Goal: Task Accomplishment & Management: Manage account settings

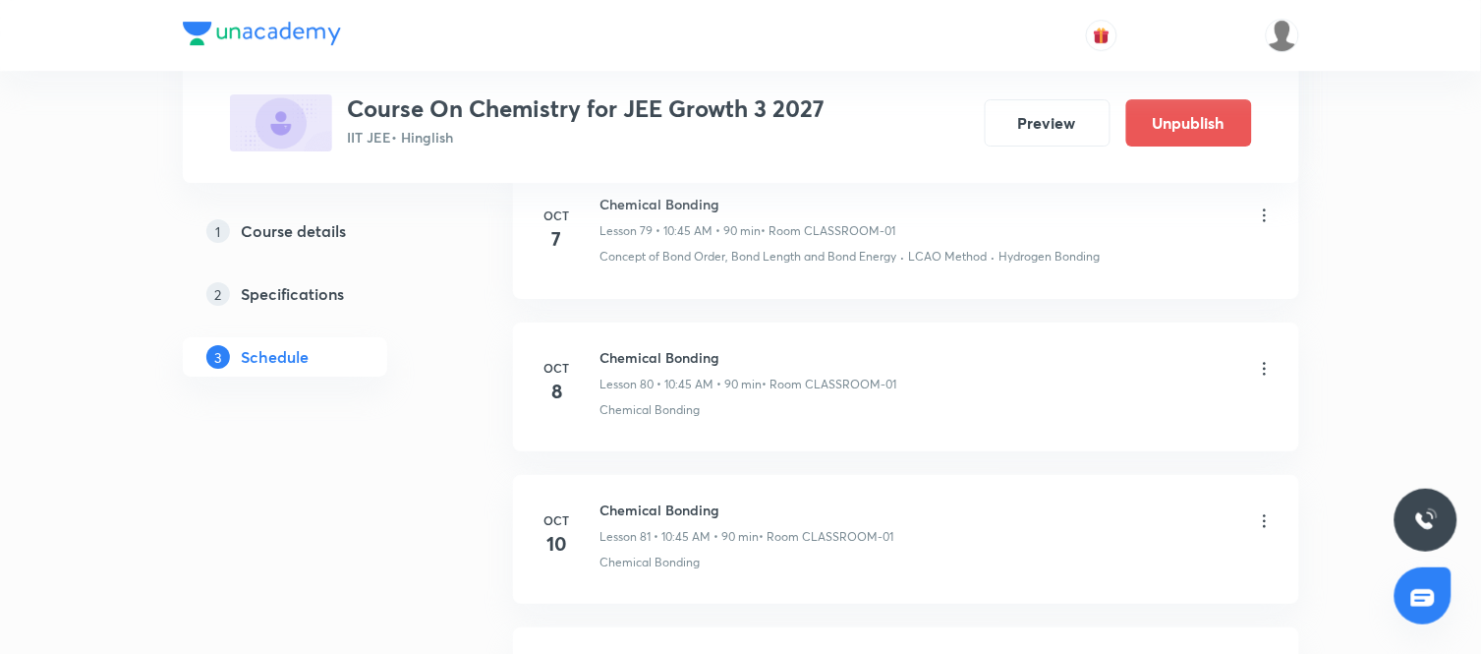
scroll to position [13125, 0]
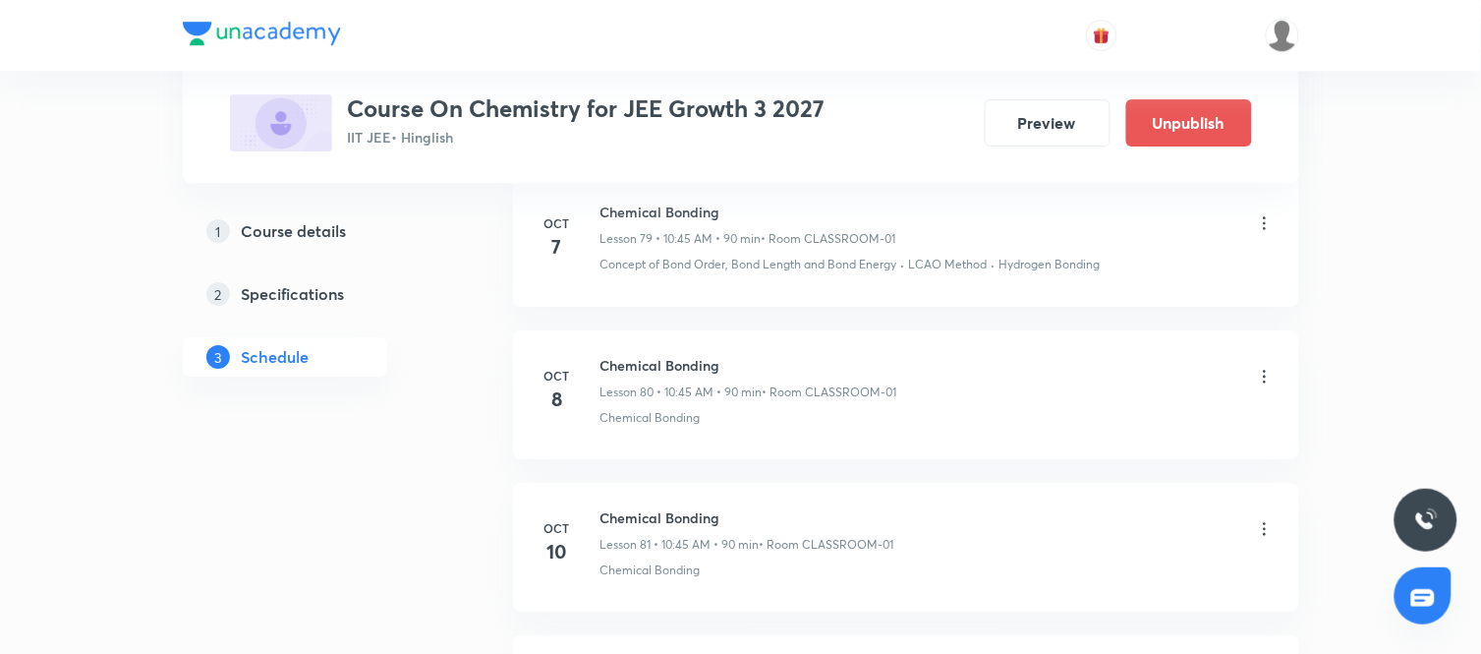
click at [1265, 384] on icon at bounding box center [1265, 377] width 20 height 20
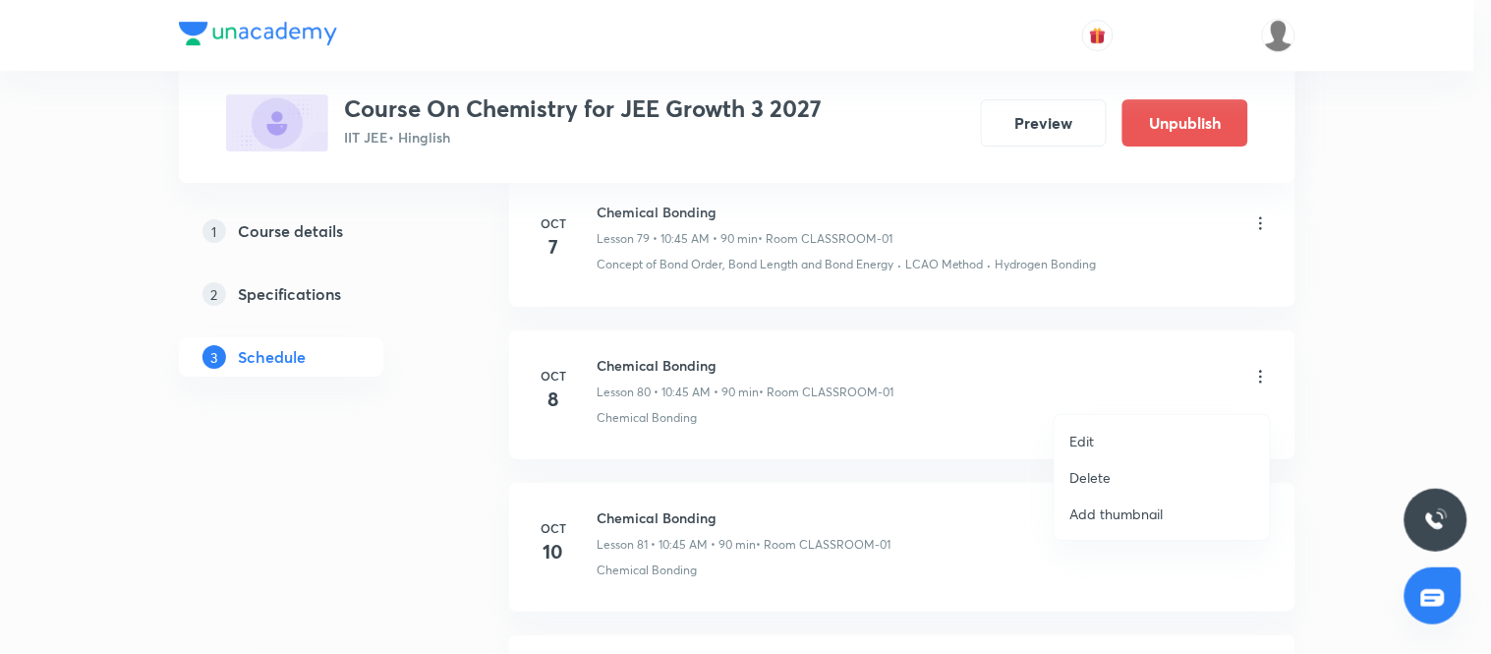
click at [376, 462] on div at bounding box center [745, 327] width 1491 height 654
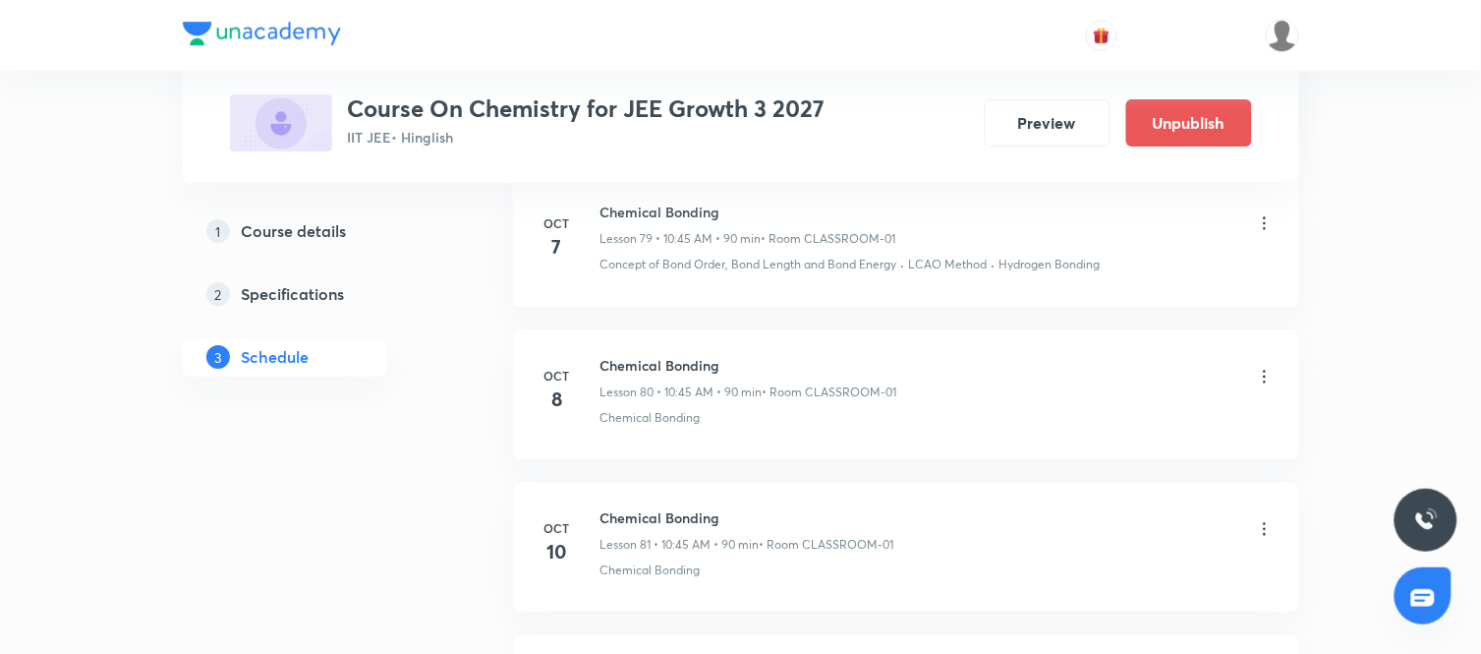
click at [1259, 386] on icon at bounding box center [1265, 377] width 20 height 20
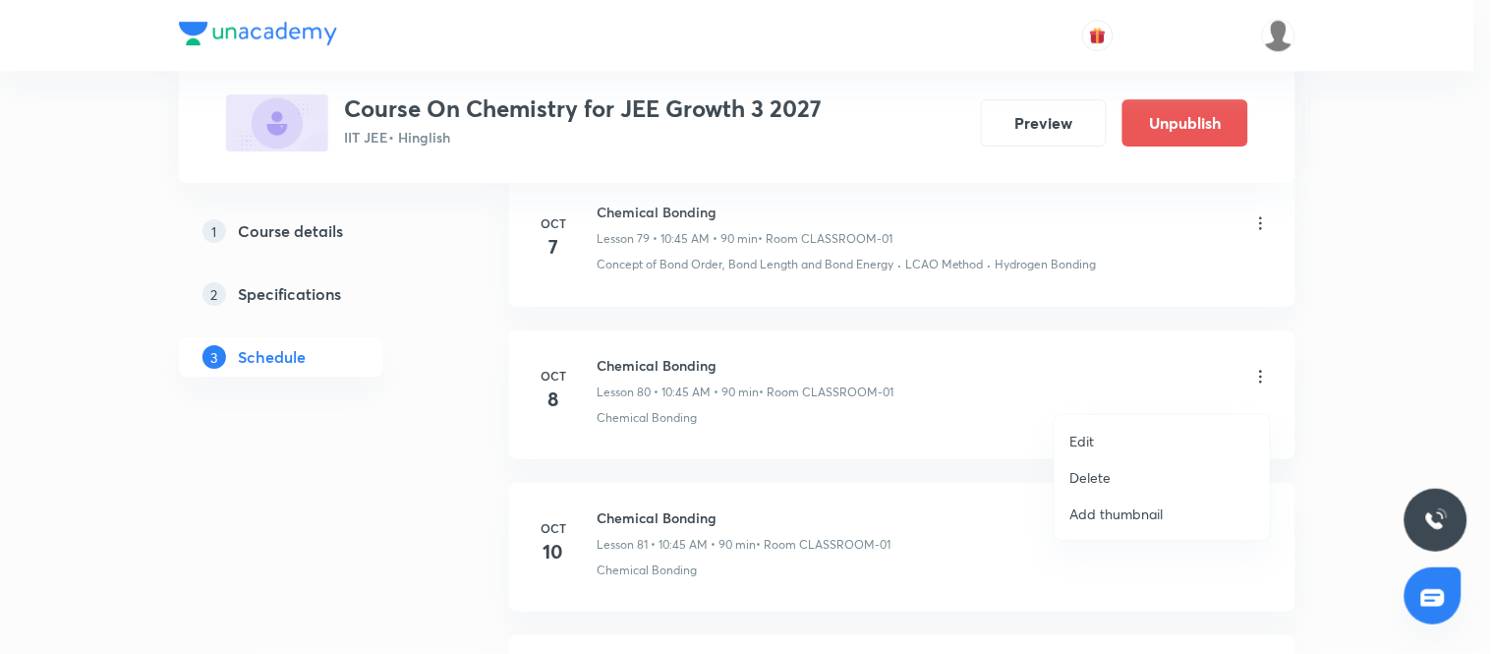
click at [460, 475] on div at bounding box center [745, 327] width 1491 height 654
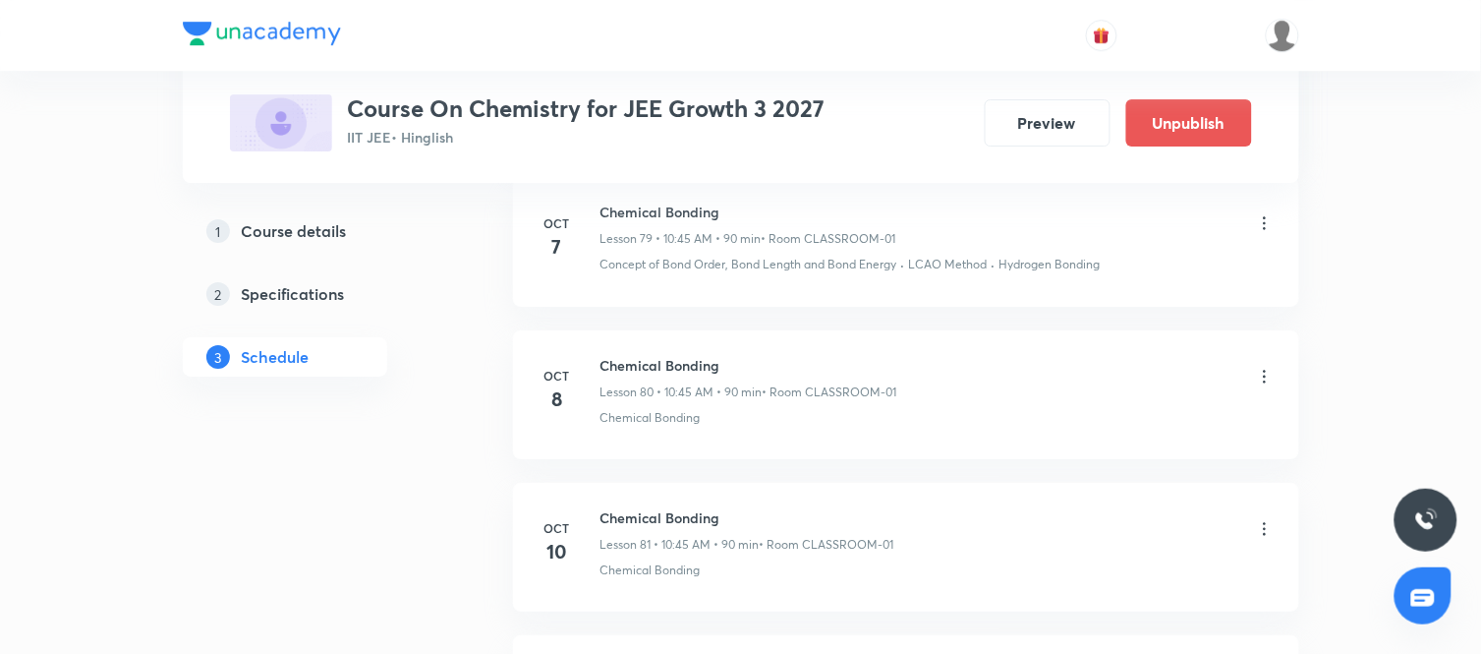
click at [1269, 383] on icon at bounding box center [1265, 377] width 20 height 20
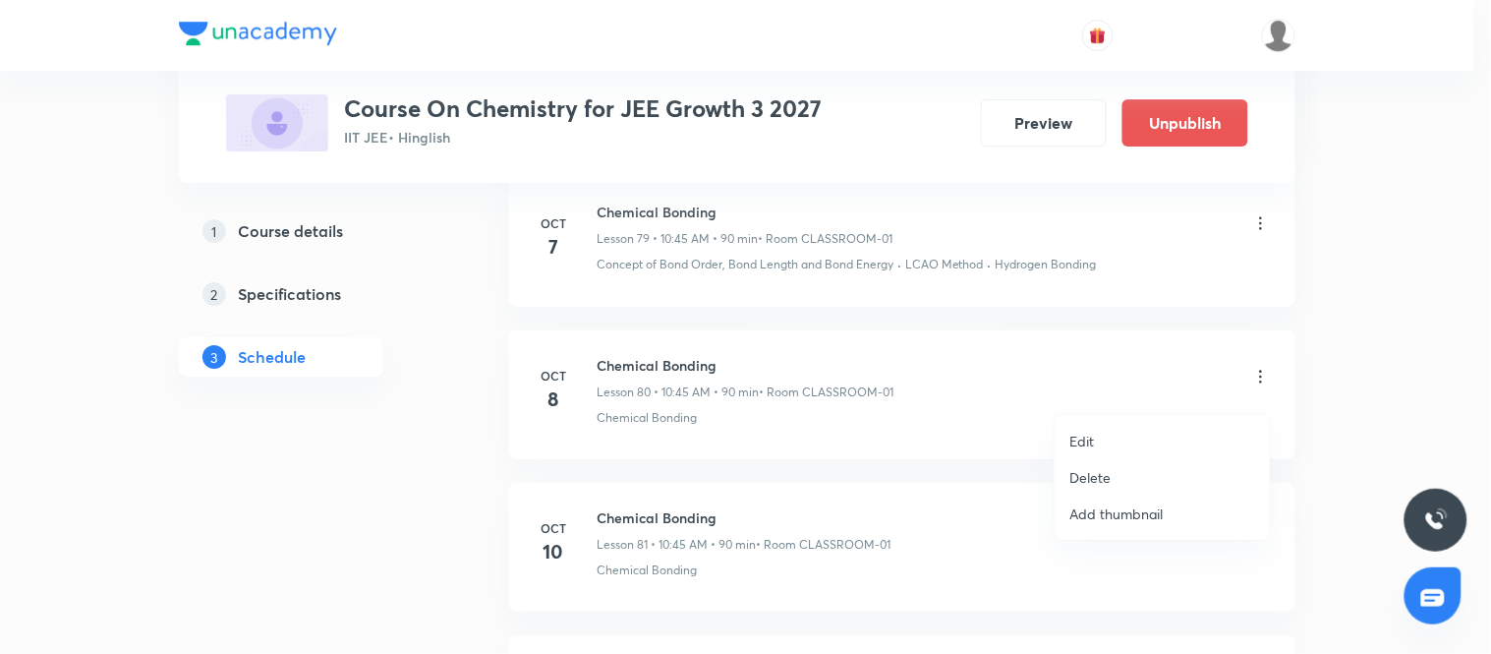
click at [1094, 473] on p "Delete" at bounding box center [1090, 477] width 41 height 21
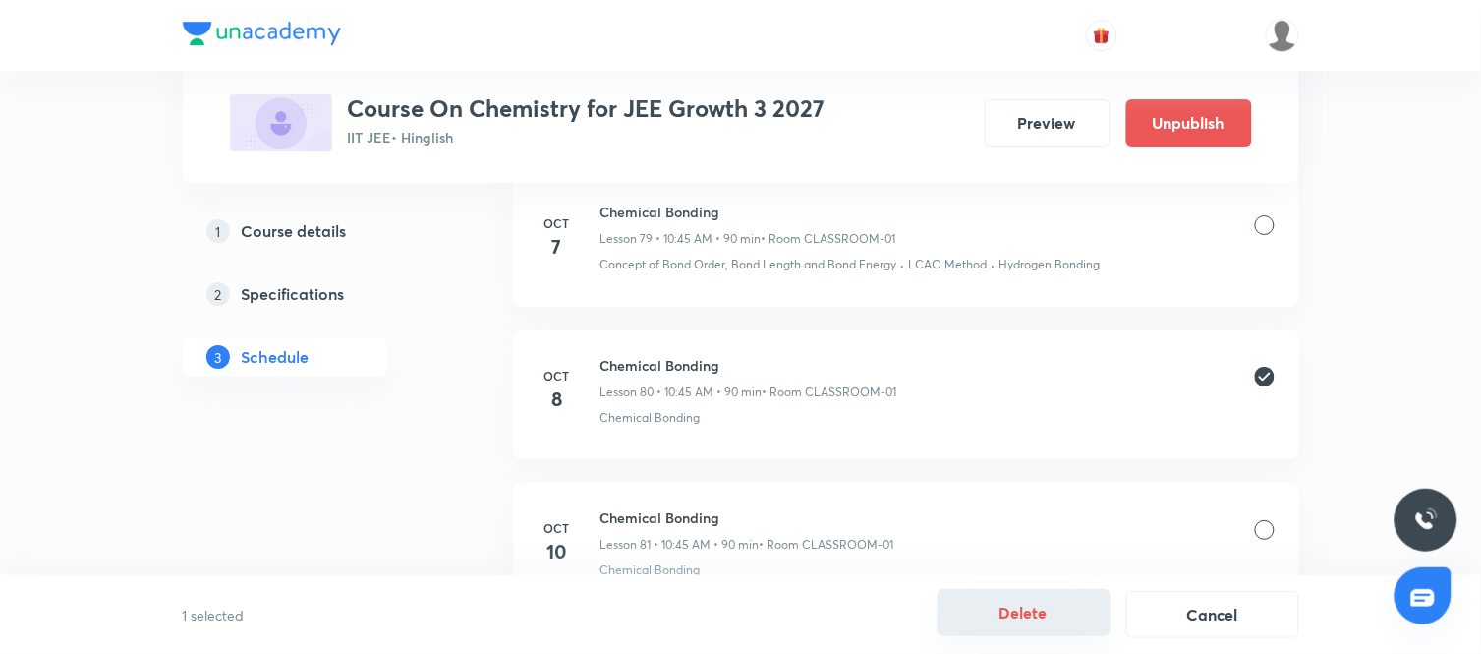
click at [1040, 614] on button "Delete" at bounding box center [1024, 612] width 173 height 47
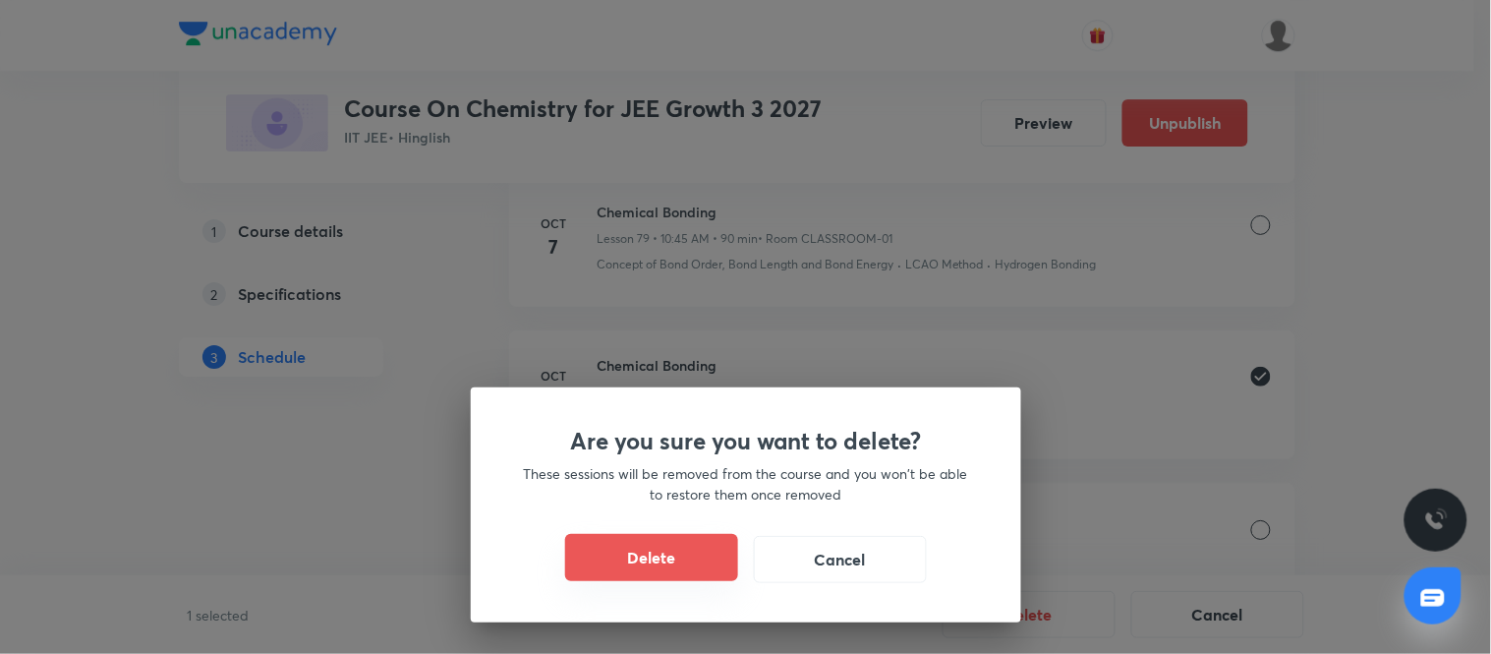
click at [644, 561] on button "Delete" at bounding box center [651, 557] width 173 height 47
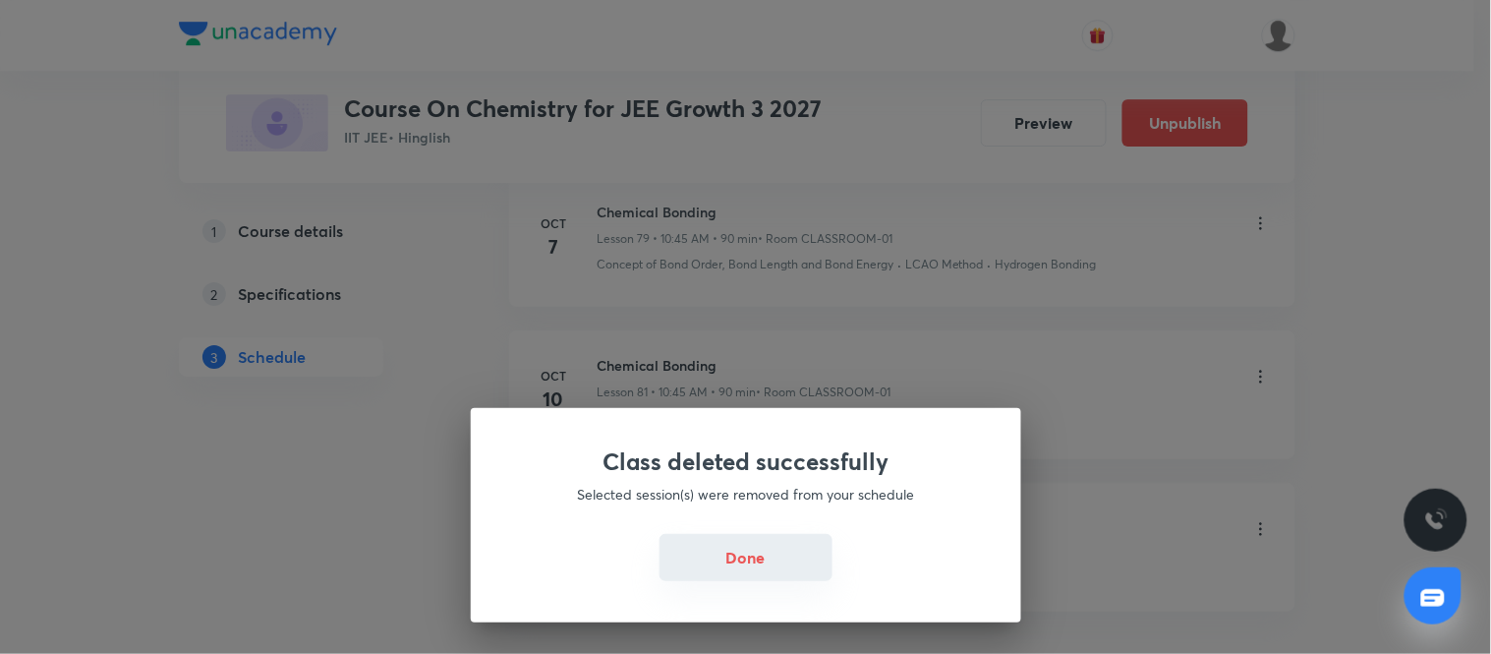
click at [721, 550] on button "Done" at bounding box center [746, 557] width 173 height 47
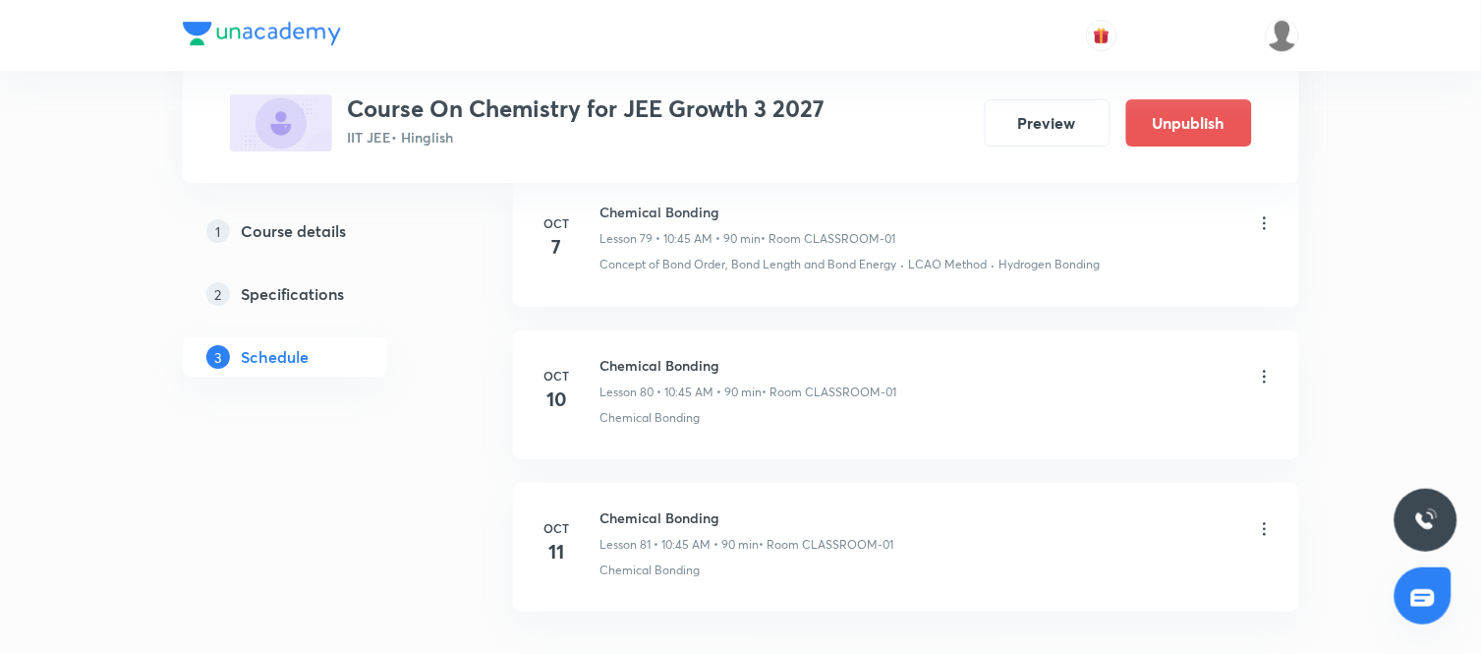
click at [680, 375] on h6 "Chemical Bonding" at bounding box center [749, 365] width 297 height 21
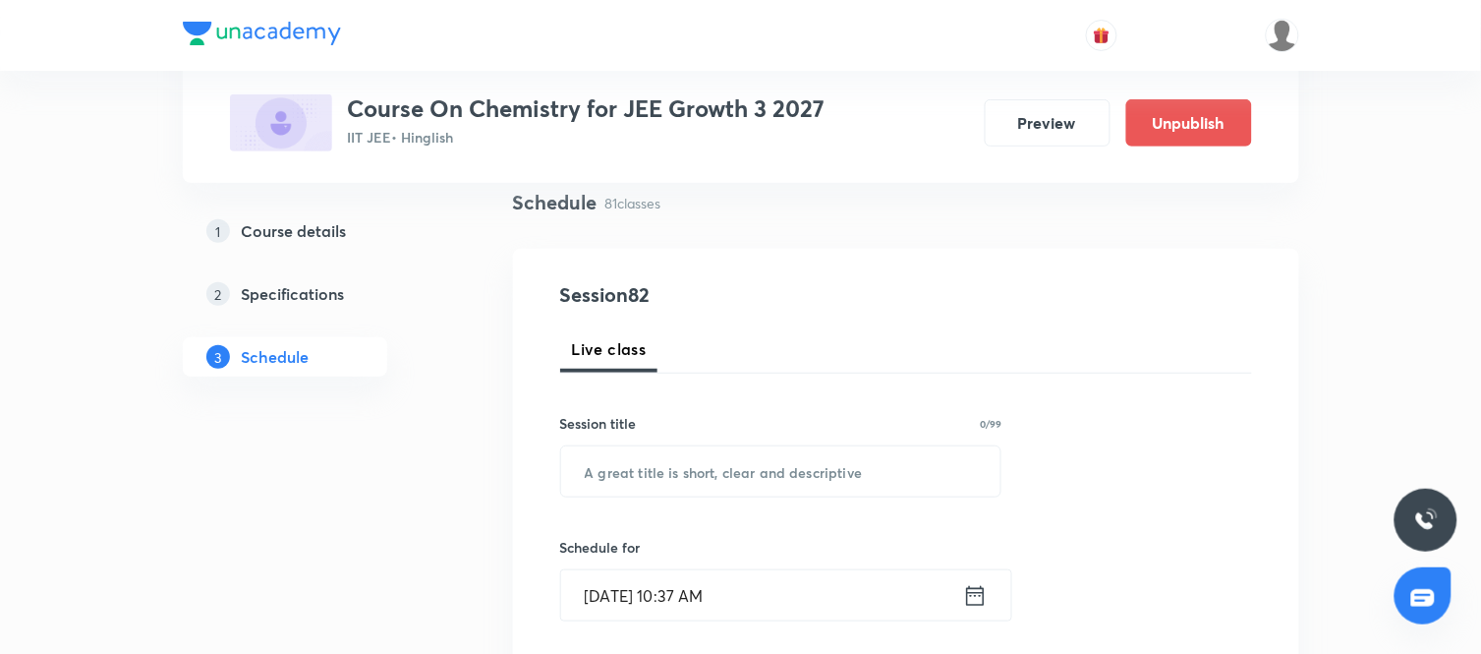
scroll to position [145, 0]
click at [627, 476] on input "text" at bounding box center [781, 470] width 440 height 50
type input "Thermodynamics"
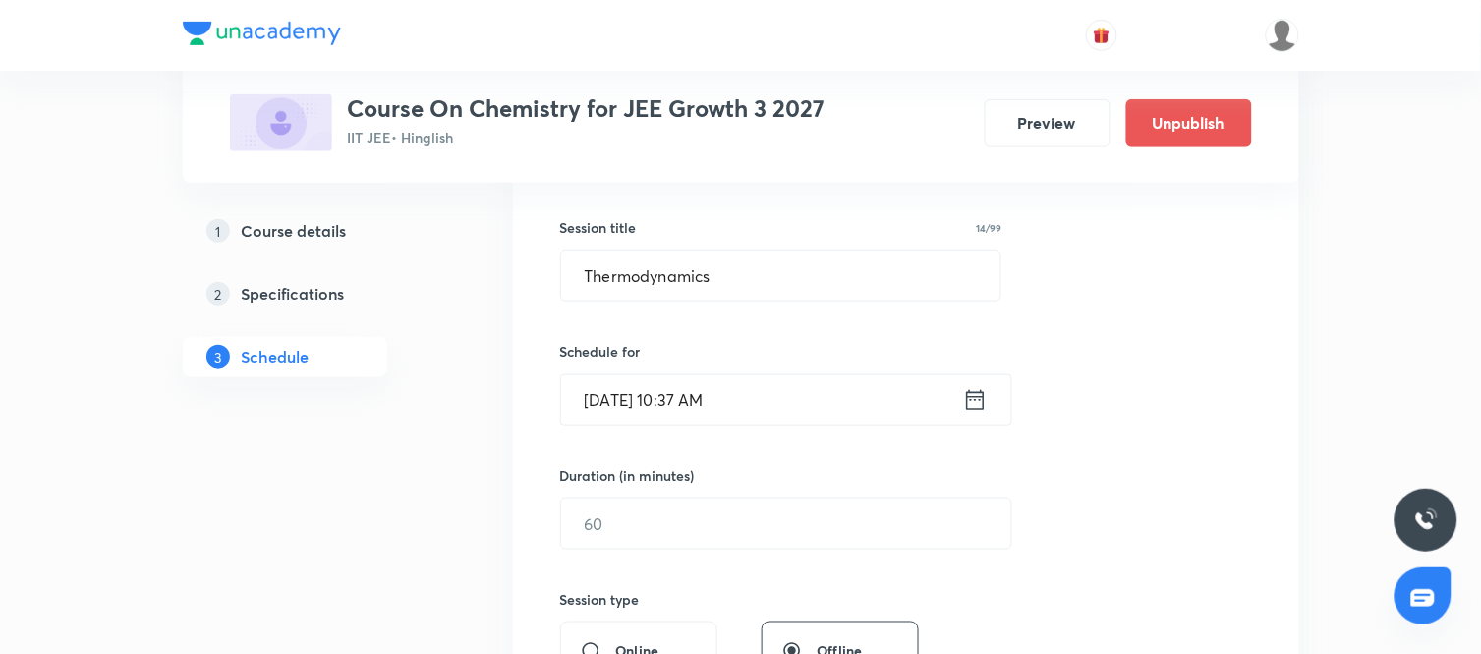
scroll to position [341, 0]
click at [966, 401] on icon at bounding box center [975, 398] width 18 height 20
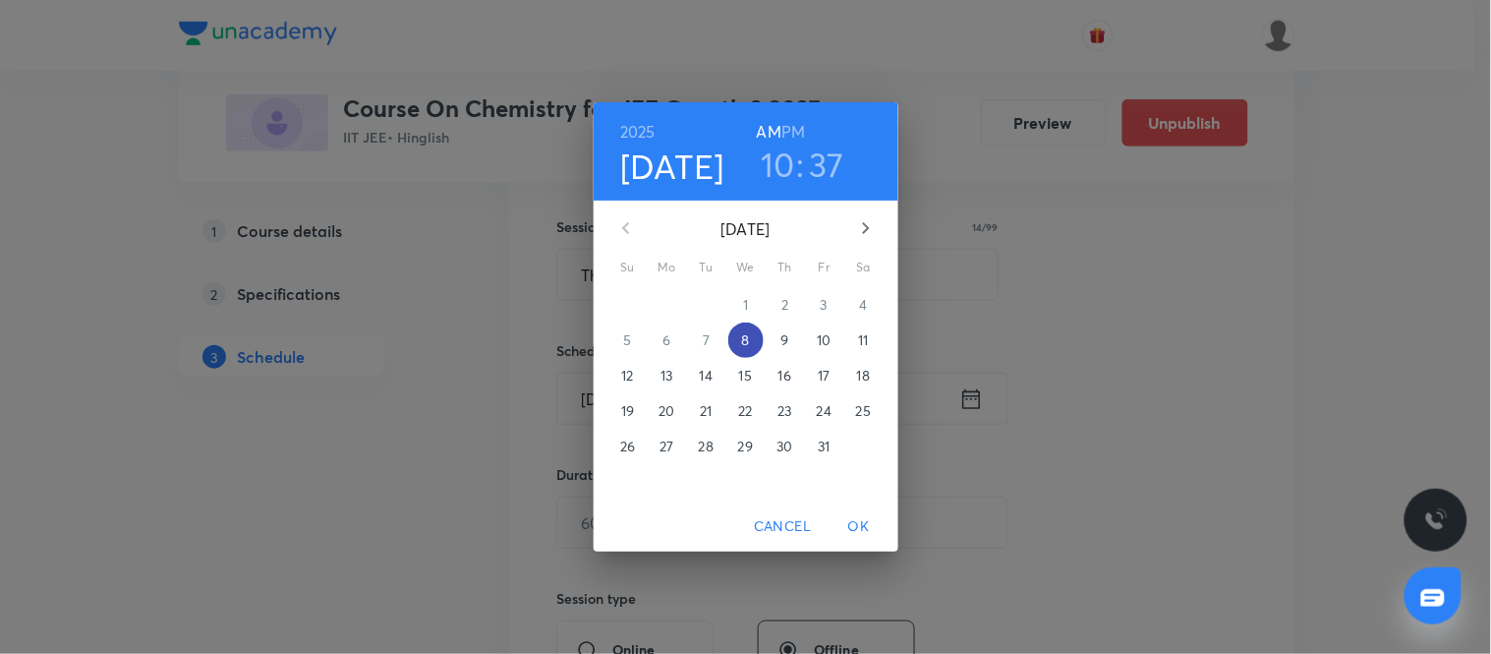
click at [748, 339] on p "8" at bounding box center [745, 340] width 8 height 20
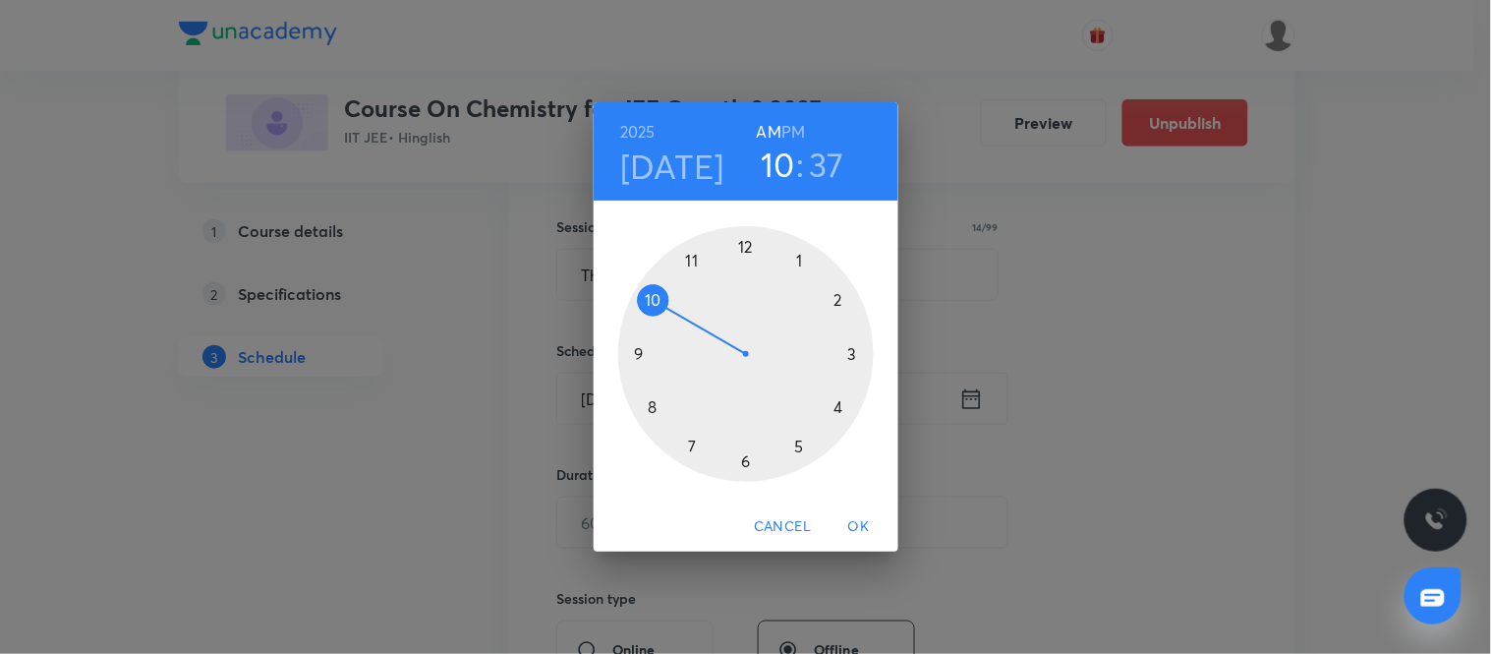
click at [796, 131] on h6 "PM" at bounding box center [793, 132] width 24 height 28
click at [839, 301] on div at bounding box center [746, 354] width 256 height 256
click at [743, 459] on div at bounding box center [746, 354] width 256 height 256
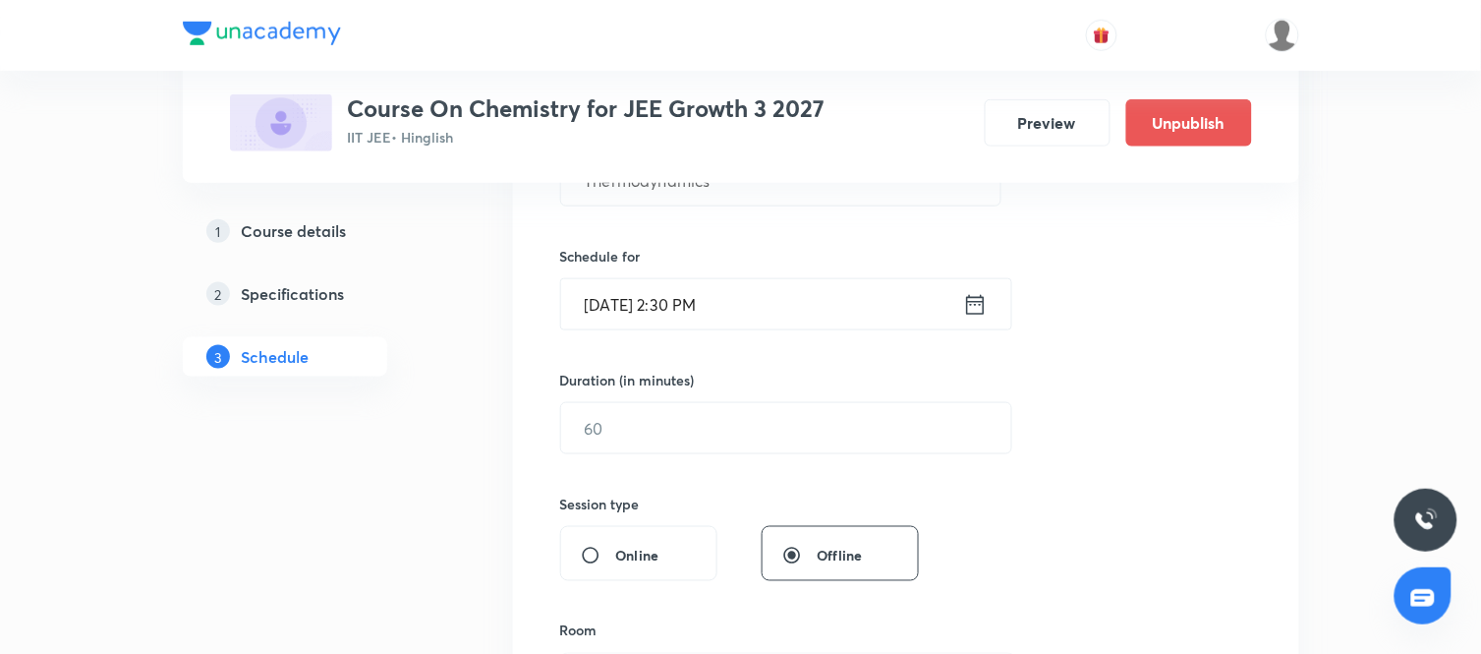
scroll to position [436, 0]
click at [783, 421] on input "text" at bounding box center [786, 427] width 450 height 50
type input "90"
click at [1043, 488] on div "Session 82 Live class Session title 14/99 Thermodynamics ​ Schedule for [DATE] …" at bounding box center [906, 449] width 692 height 923
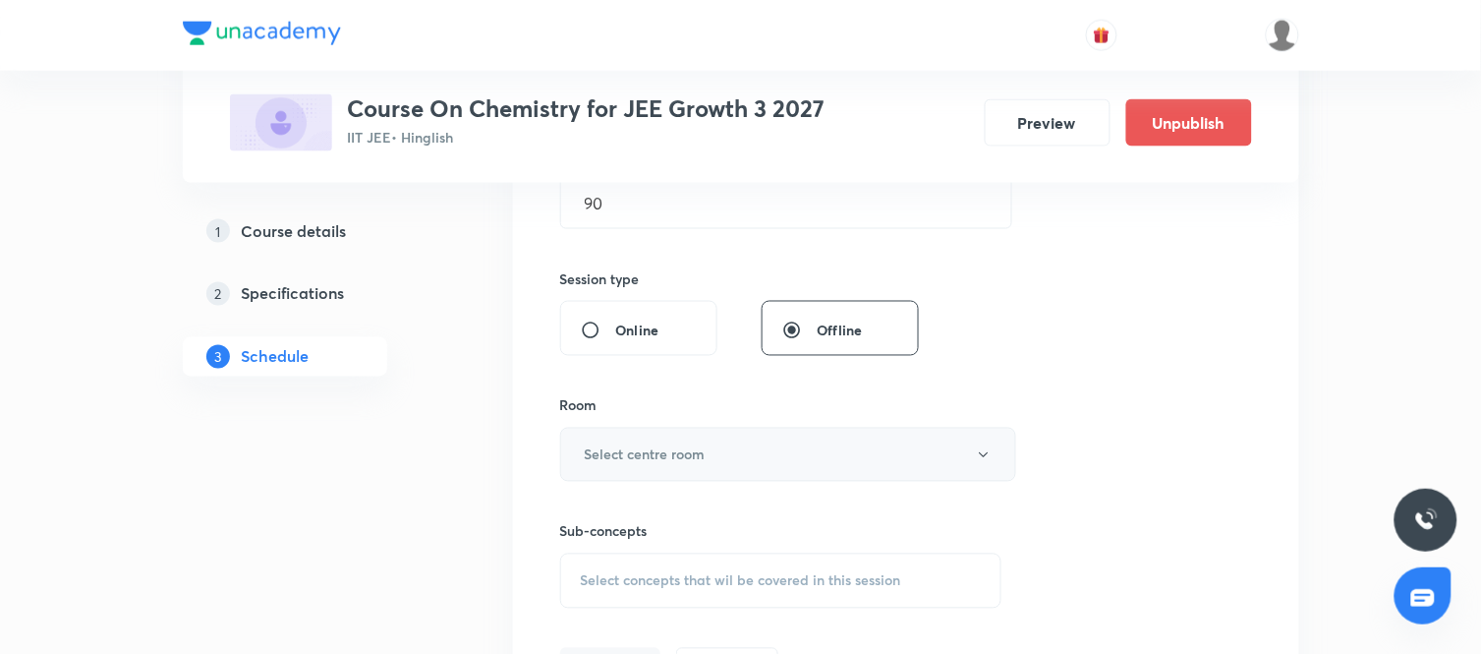
scroll to position [661, 0]
click at [842, 444] on button "Select centre room" at bounding box center [788, 454] width 456 height 54
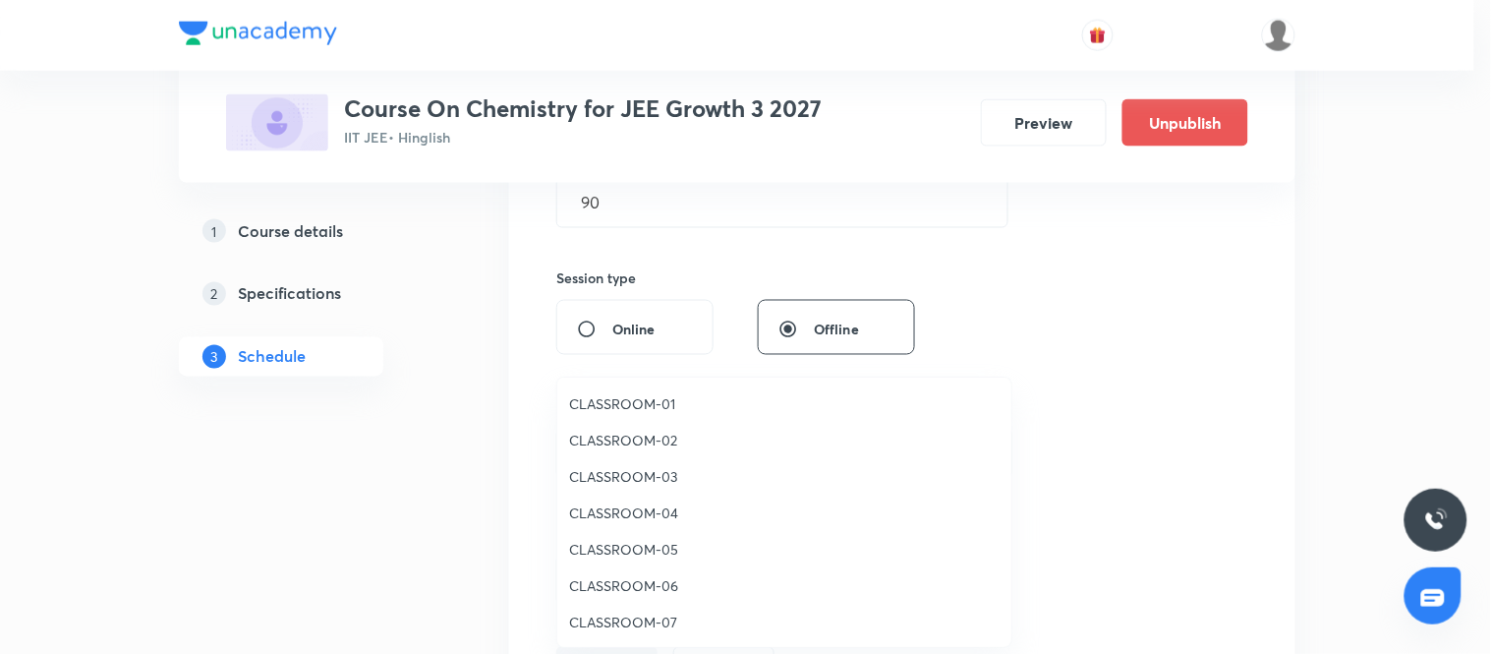
click at [639, 404] on span "CLASSROOM-01" at bounding box center [784, 403] width 430 height 21
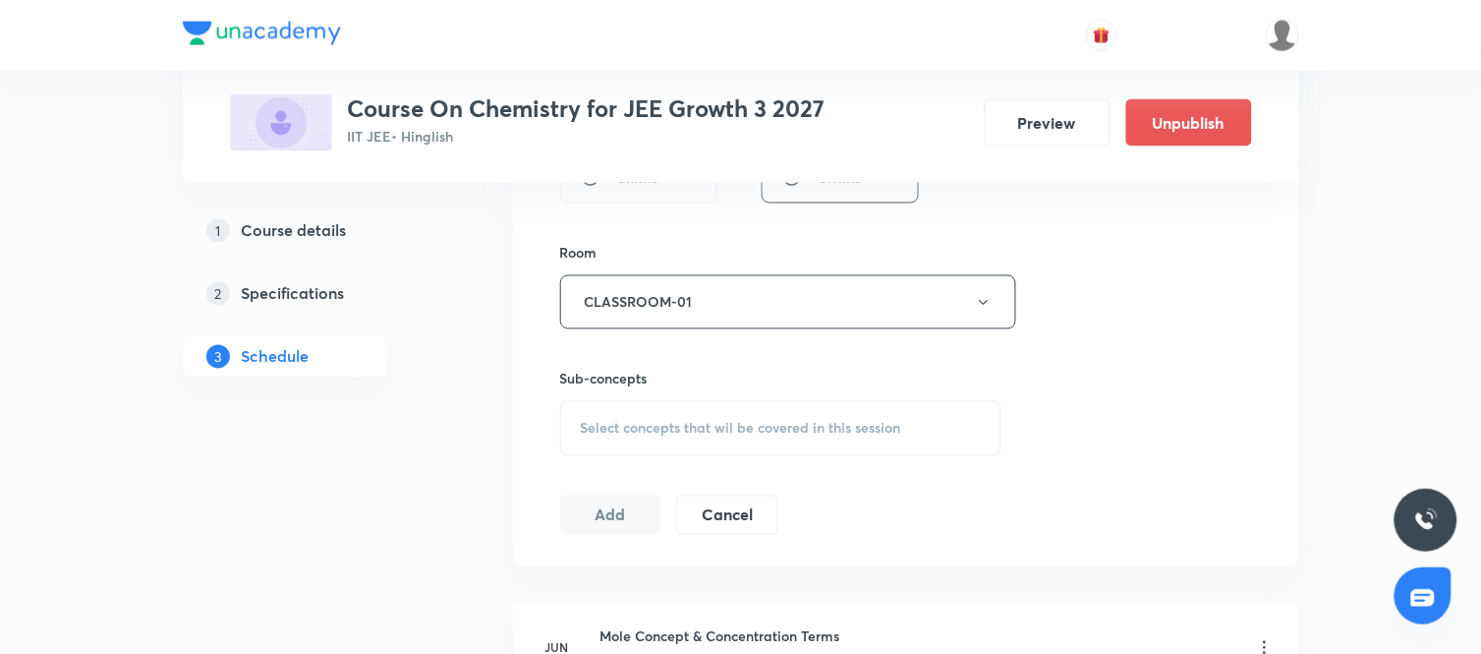
scroll to position [814, 0]
click at [852, 439] on div "Select concepts that wil be covered in this session" at bounding box center [781, 427] width 442 height 55
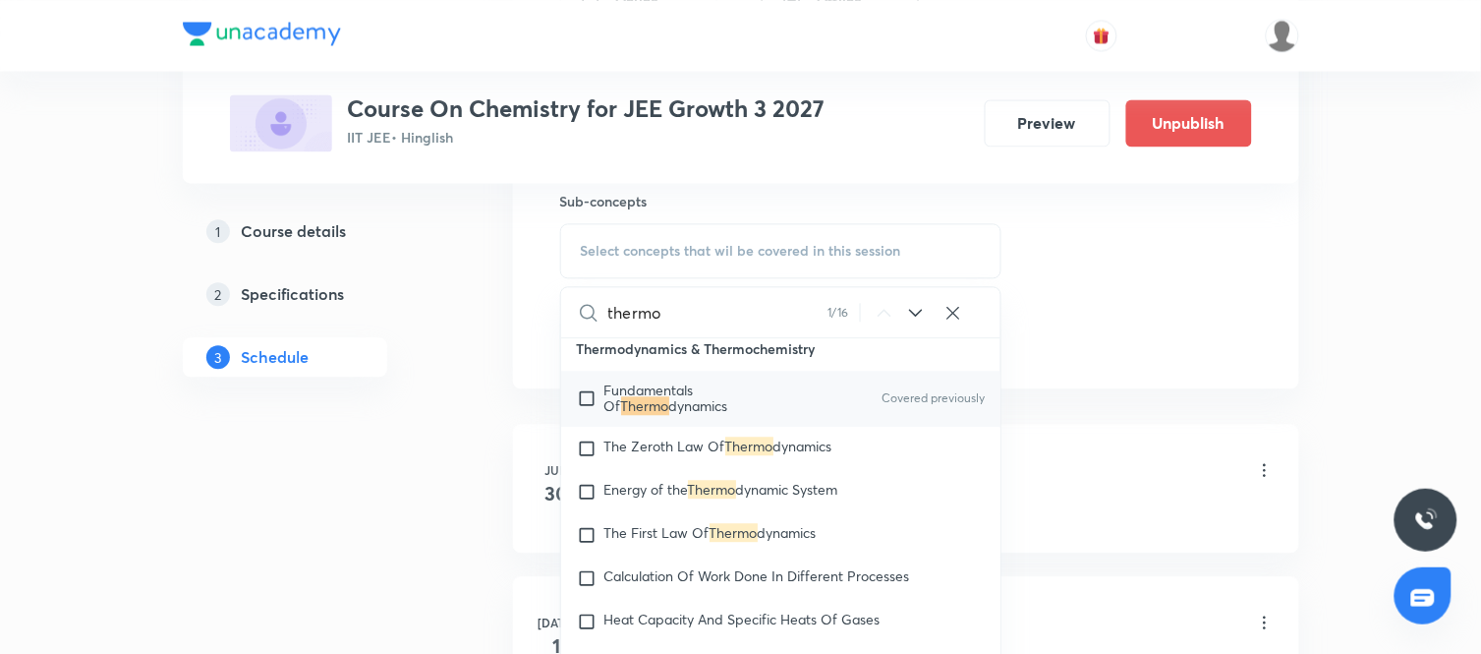
scroll to position [3239, 0]
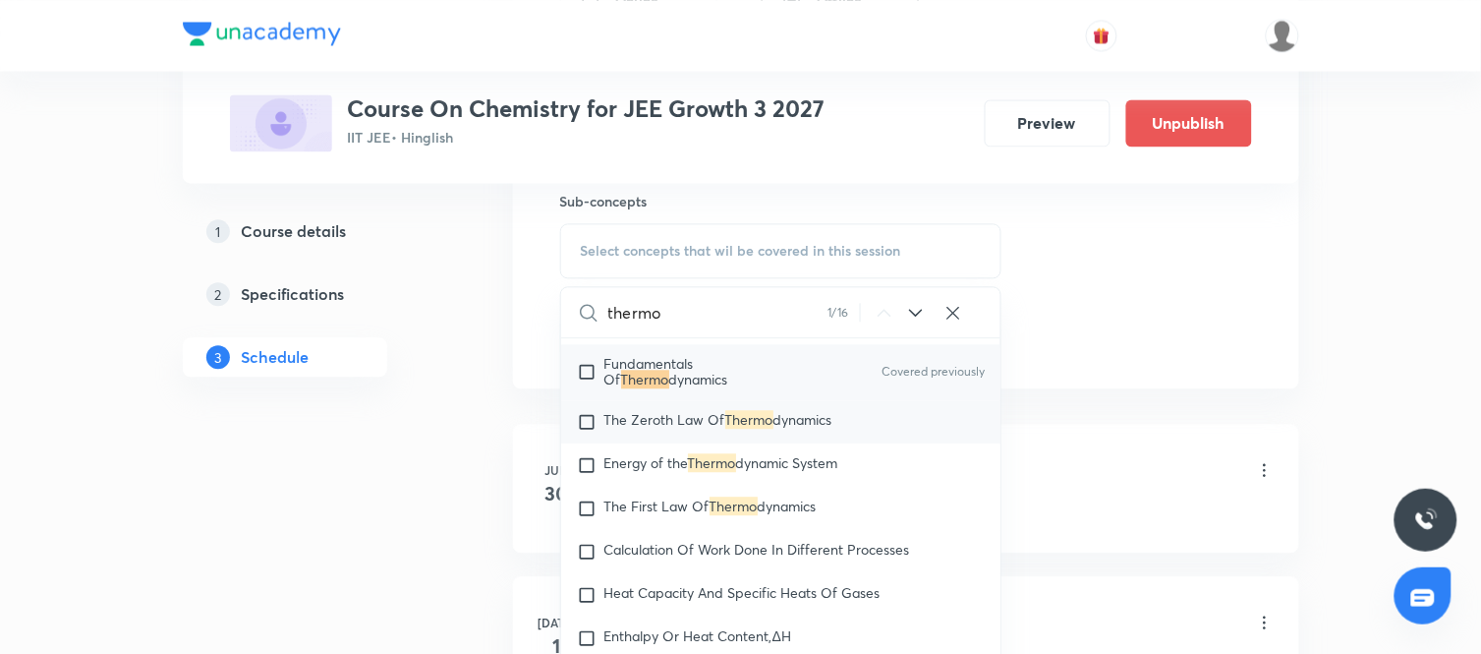
type input "thermo"
click at [700, 413] on div "The Zeroth Law Of Thermo dynamics" at bounding box center [781, 421] width 440 height 43
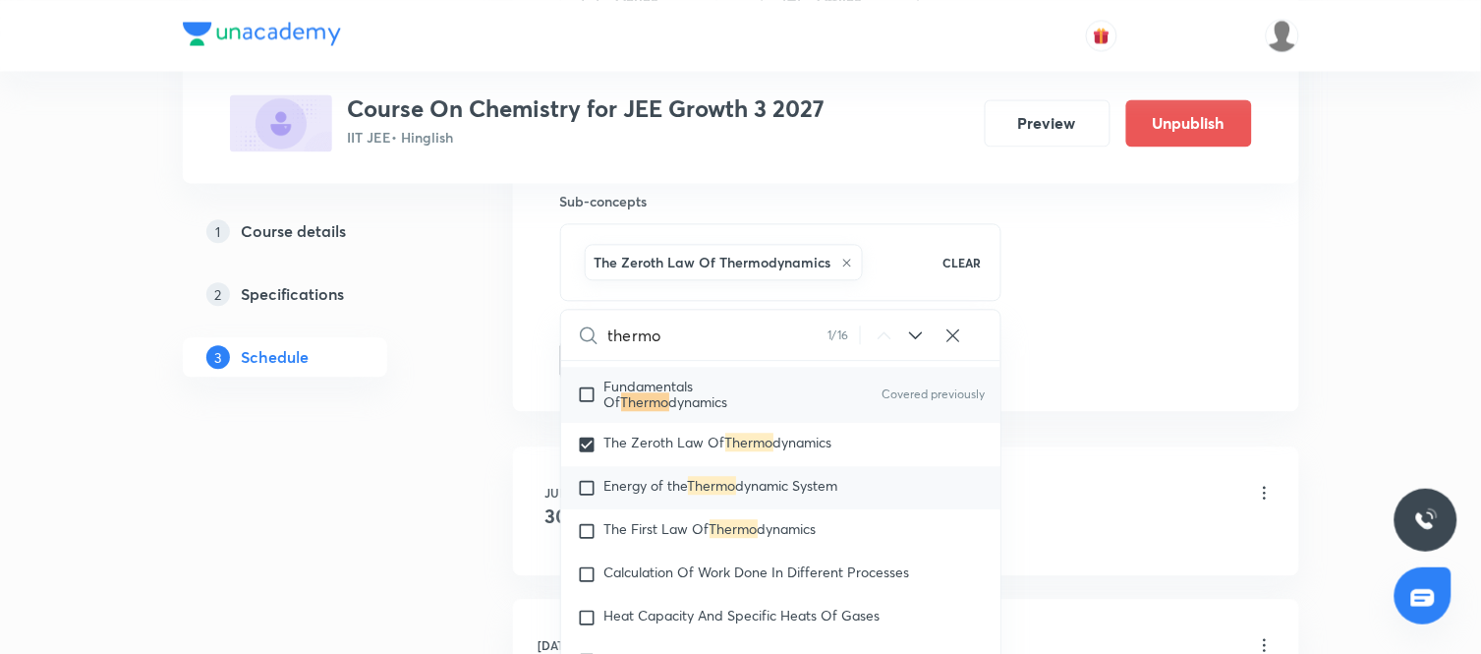
click at [668, 479] on div "Energy of the Thermo dynamic System" at bounding box center [781, 487] width 440 height 43
checkbox input "true"
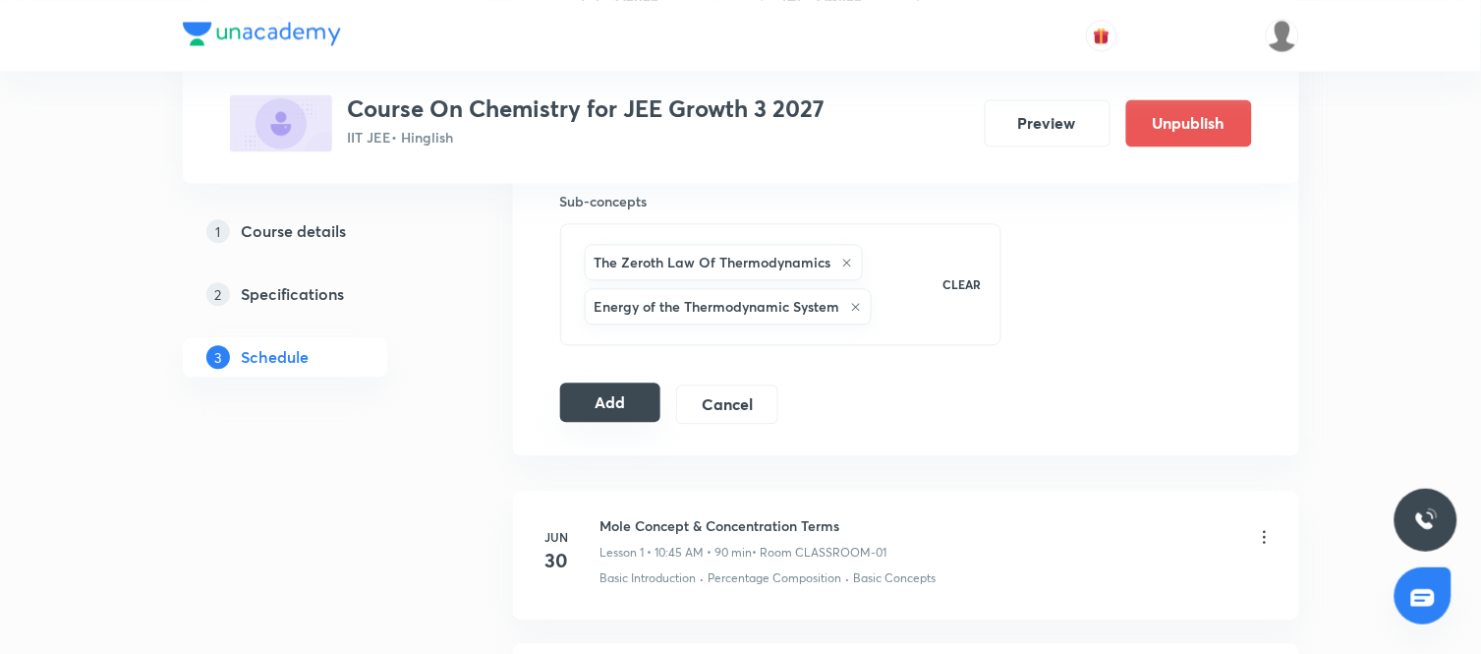
click at [613, 384] on button "Add" at bounding box center [610, 401] width 101 height 39
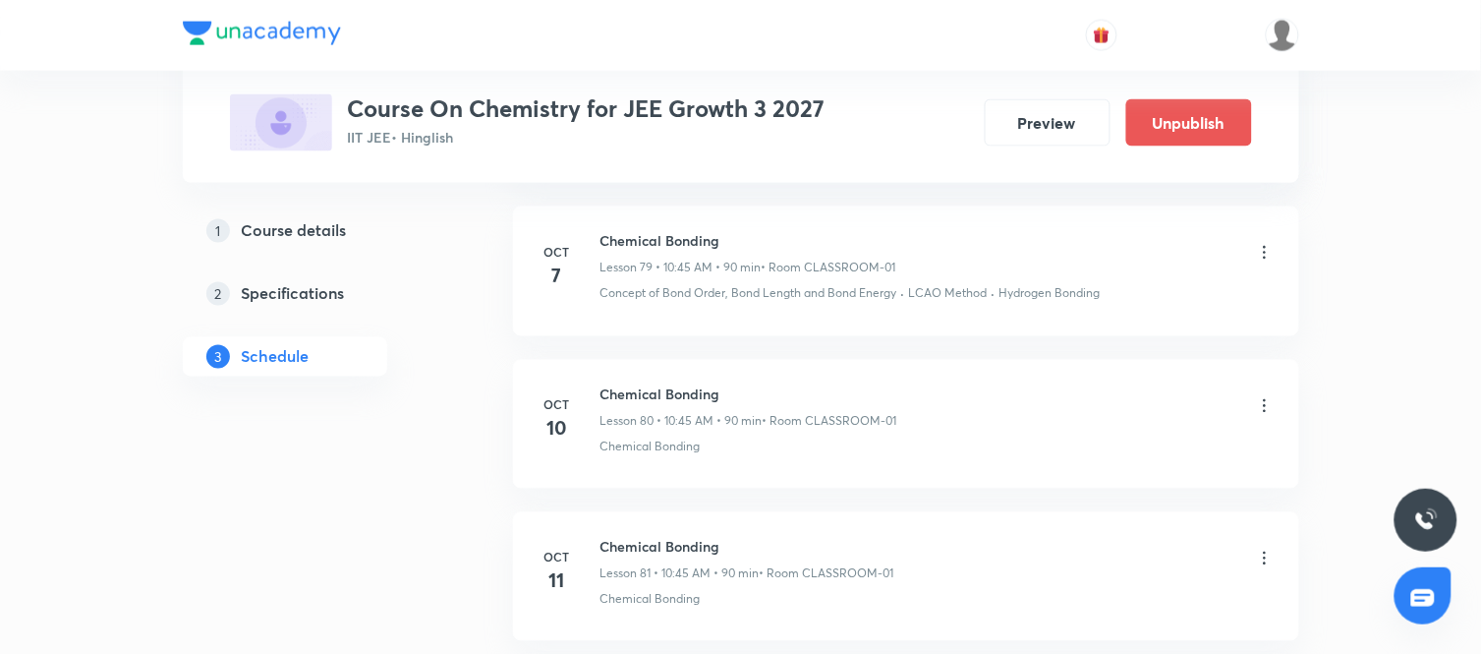
scroll to position [12198, 0]
click at [1265, 409] on icon at bounding box center [1265, 400] width 20 height 20
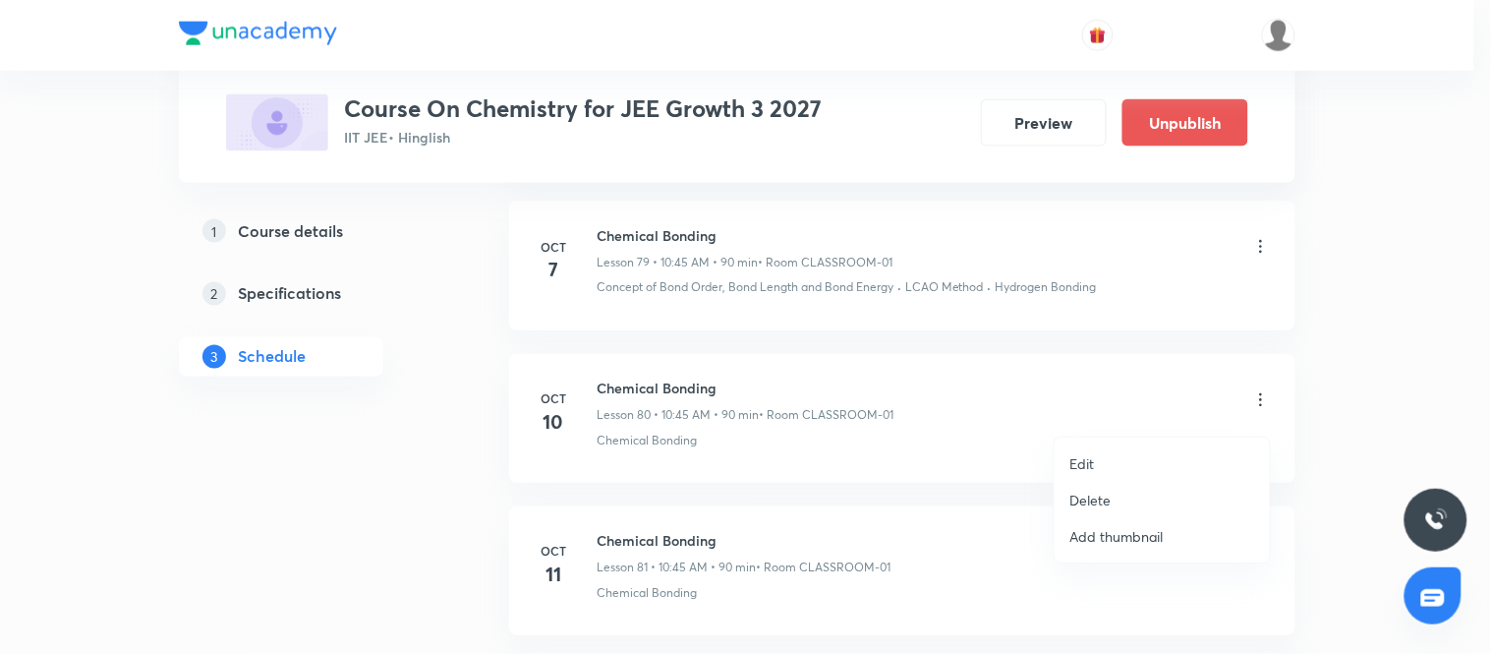
click at [1094, 457] on p "Edit" at bounding box center [1082, 463] width 25 height 21
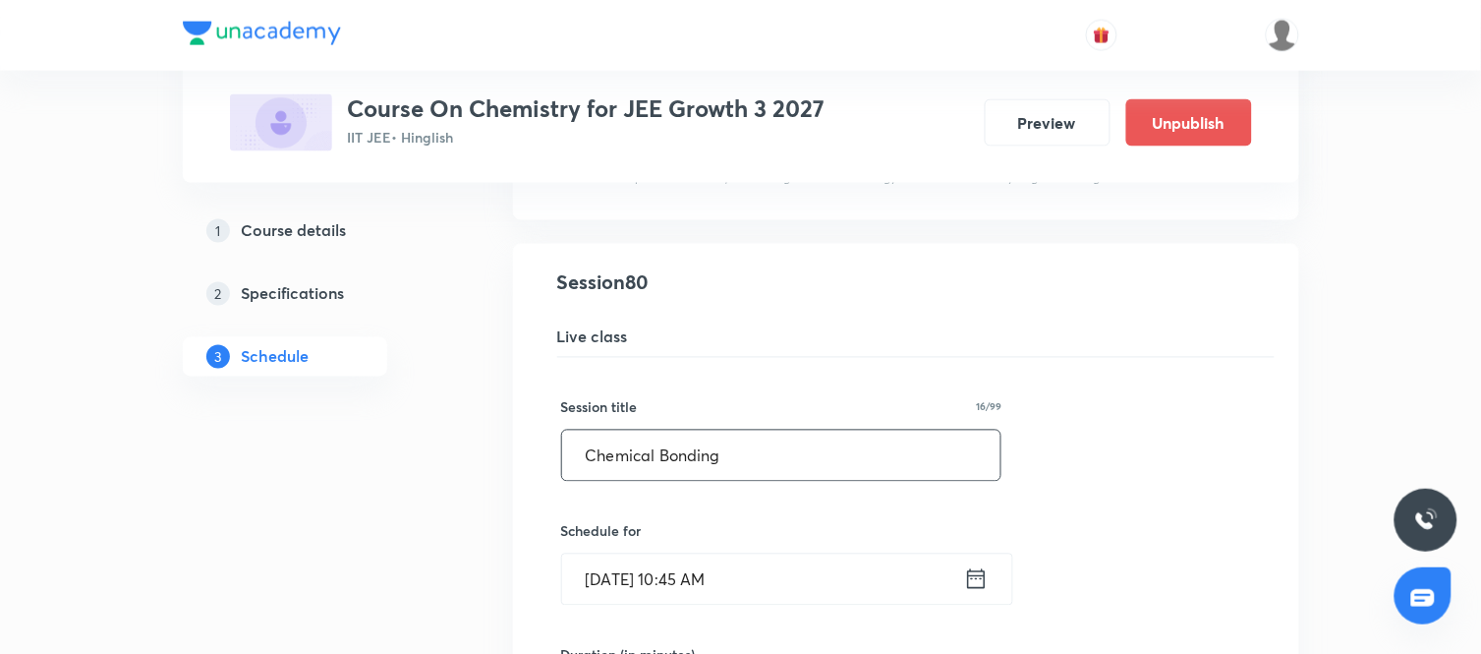
drag, startPoint x: 931, startPoint y: 497, endPoint x: 842, endPoint y: 485, distance: 89.4
click at [842, 481] on input "Chemical Bonding" at bounding box center [781, 455] width 439 height 50
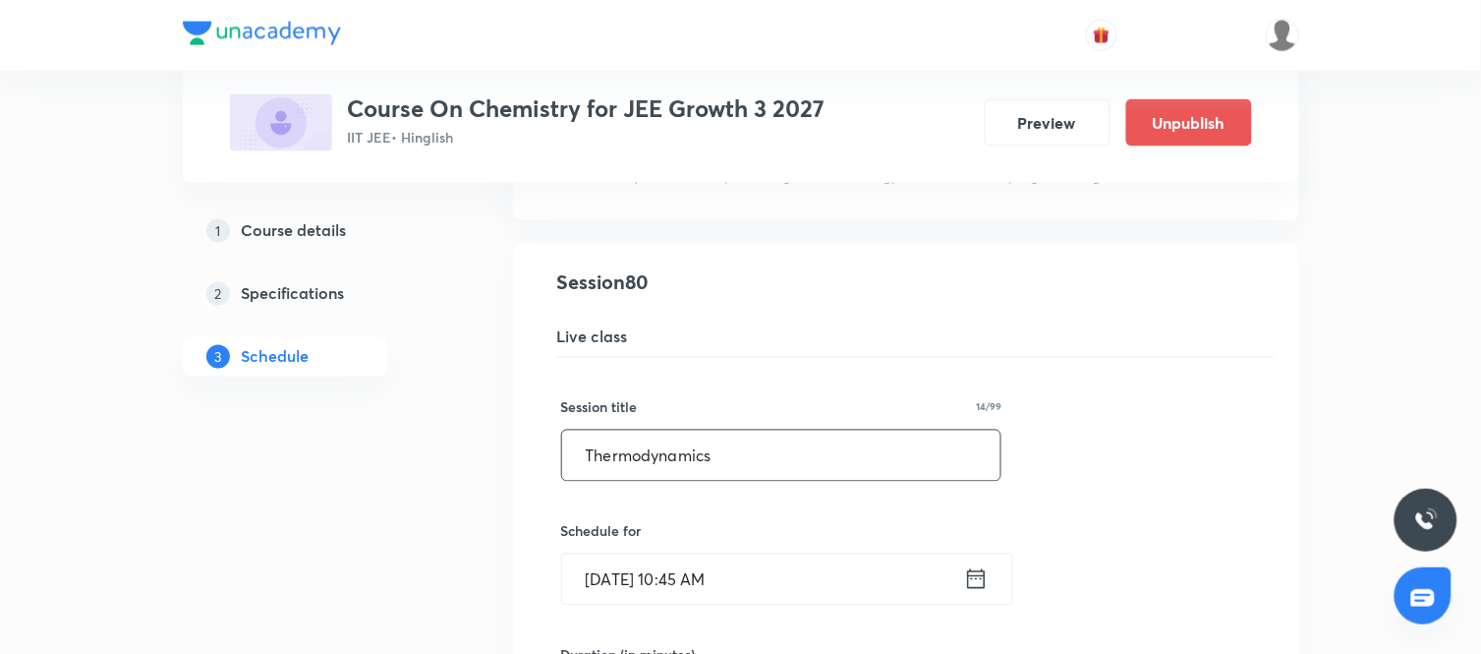
type input "Thermodynamics"
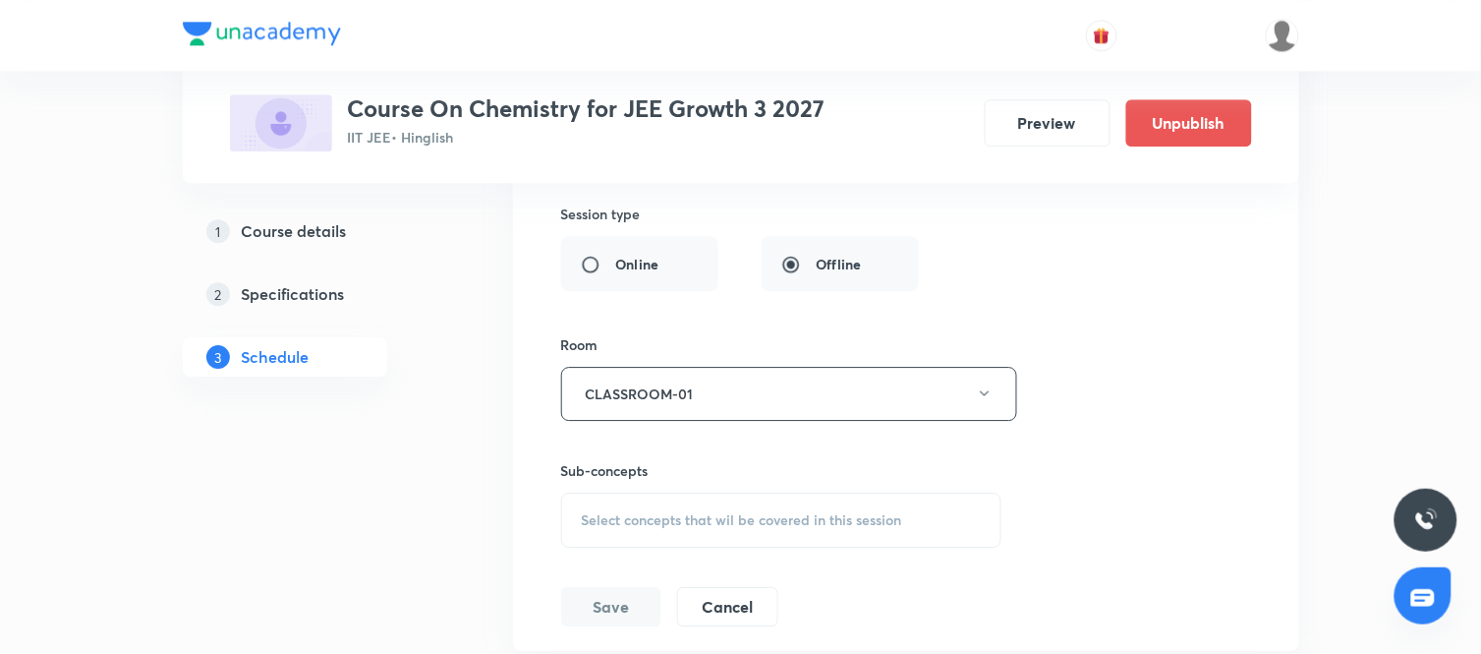
scroll to position [12765, 0]
click at [811, 524] on span "Select concepts that wil be covered in this session" at bounding box center [742, 519] width 320 height 16
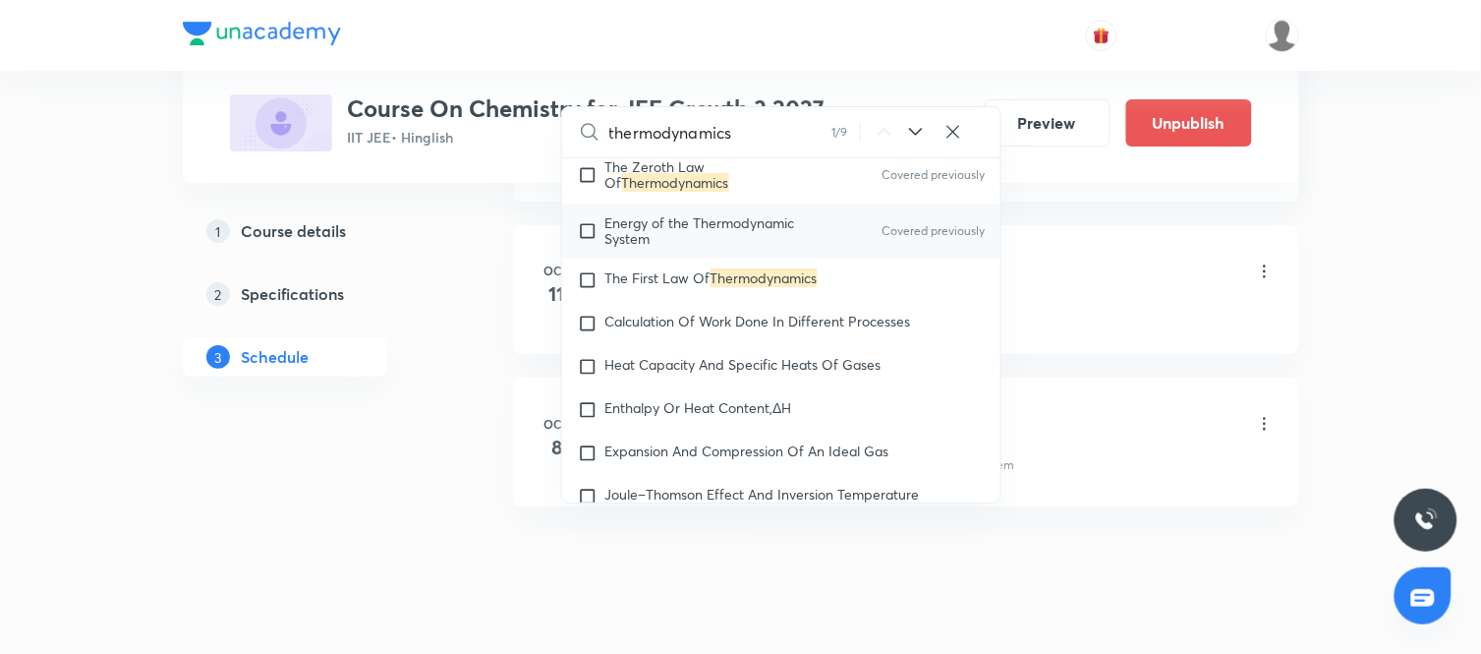
scroll to position [3312, 0]
type input "thermodynamics"
click at [711, 285] on span "The First Law Of" at bounding box center [657, 275] width 105 height 19
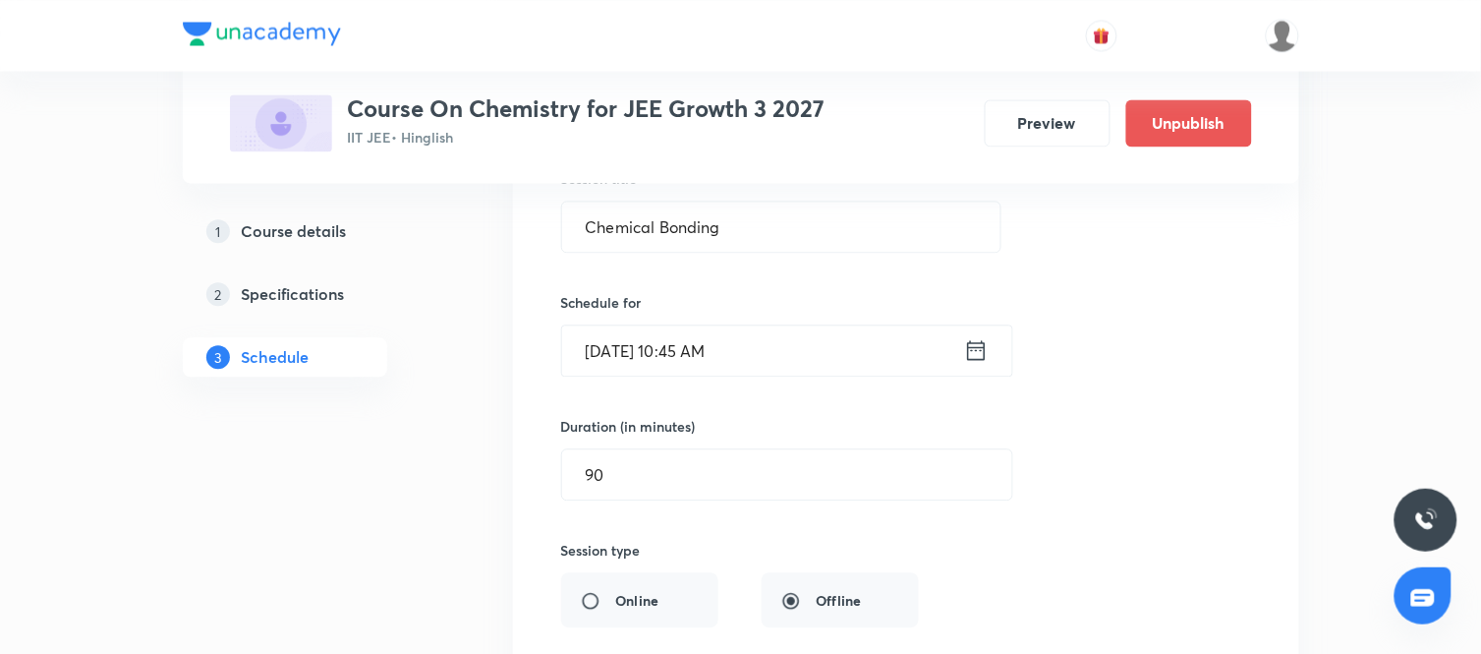
scroll to position [12424, 0]
click at [811, 237] on input "Chemical Bonding" at bounding box center [781, 229] width 439 height 50
click at [1054, 420] on div "Session title 0/99 ​ Schedule for [DATE] 10:45 AM ​ Duration (in minutes) 90 ​ …" at bounding box center [906, 560] width 690 height 856
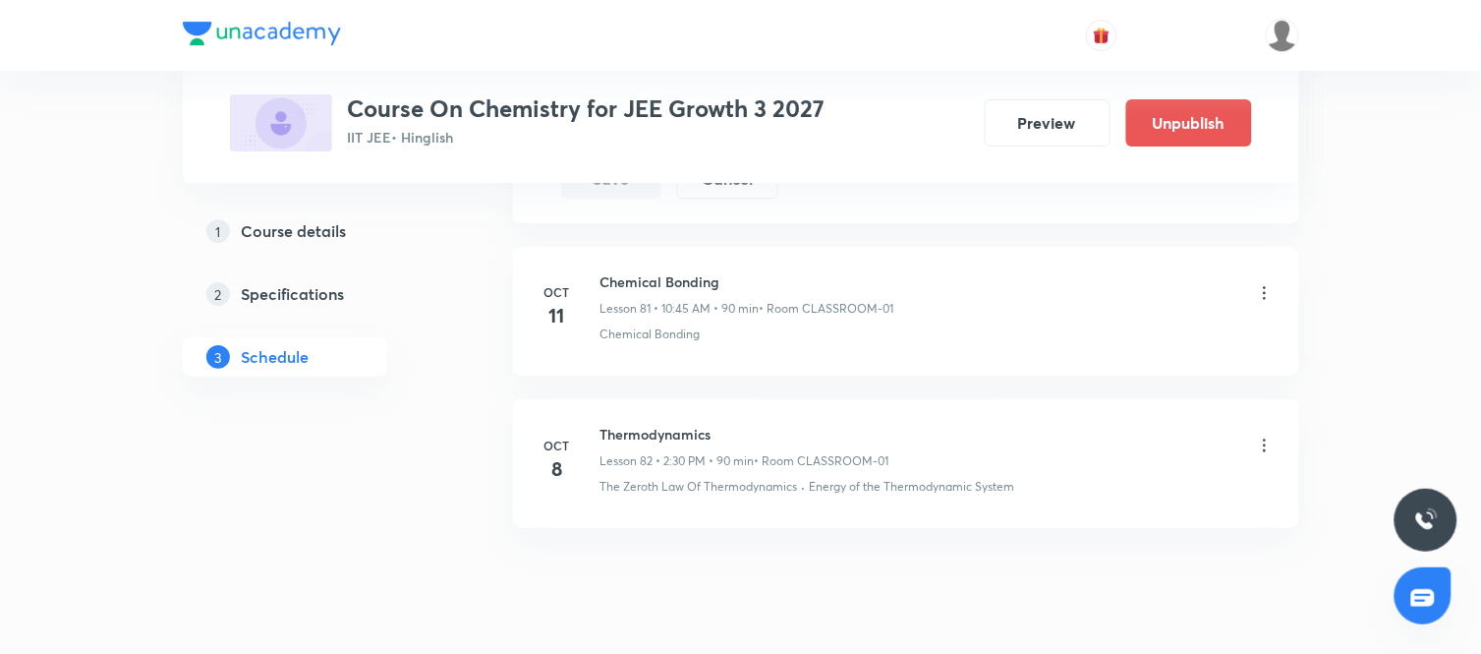
scroll to position [13286, 0]
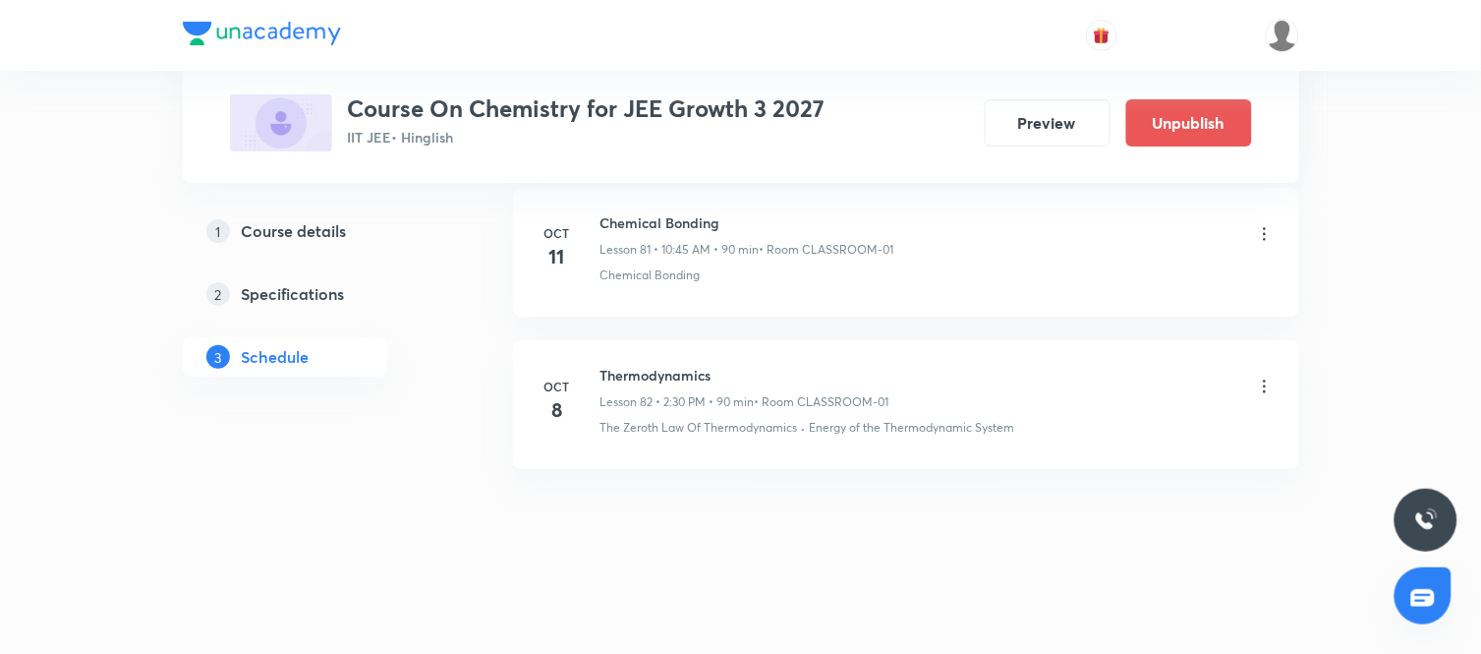
click at [666, 374] on h6 "Thermodynamics" at bounding box center [745, 375] width 289 height 21
copy h6 "Thermodynamics"
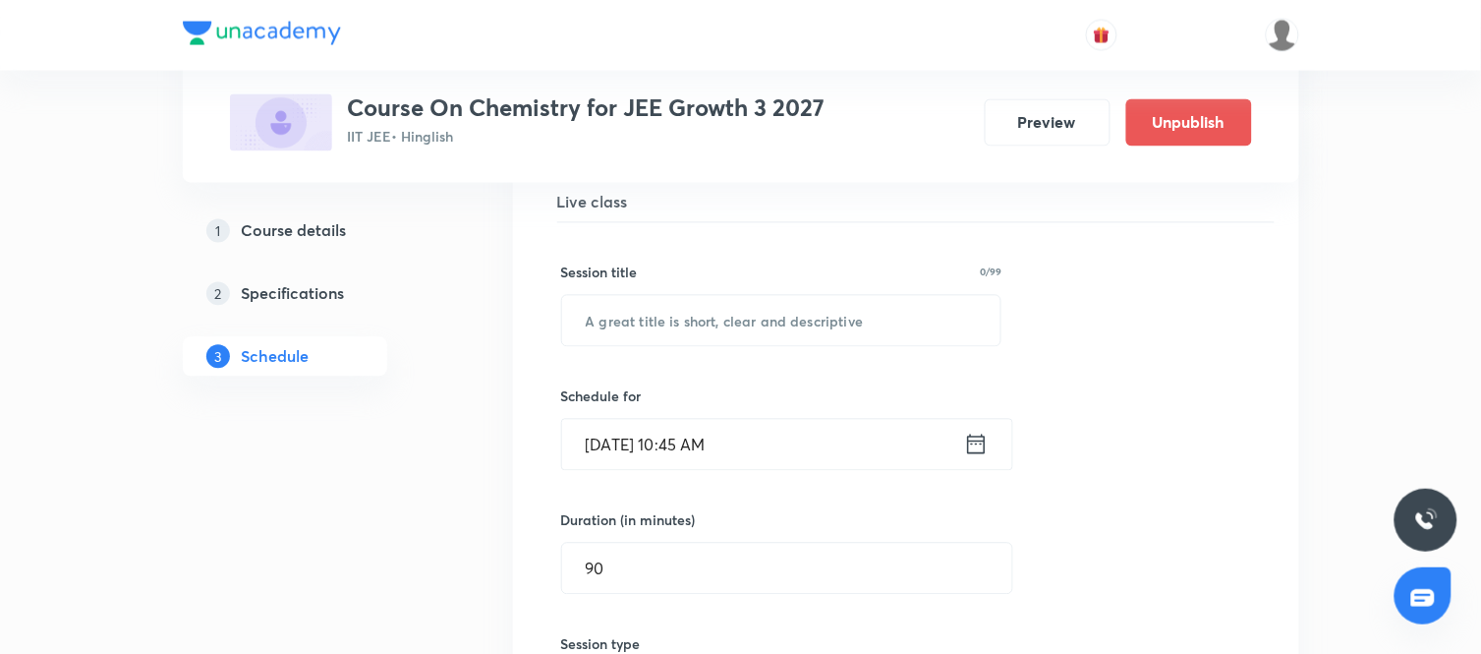
scroll to position [12332, 0]
click at [848, 319] on input "text" at bounding box center [781, 322] width 439 height 50
paste input "Thermodynamics"
type input "Thermodynamics"
click at [1066, 445] on div "Session title 14/99 Thermodynamics ​ Schedule for [DATE] 10:45 AM ​ Duration (i…" at bounding box center [906, 652] width 690 height 856
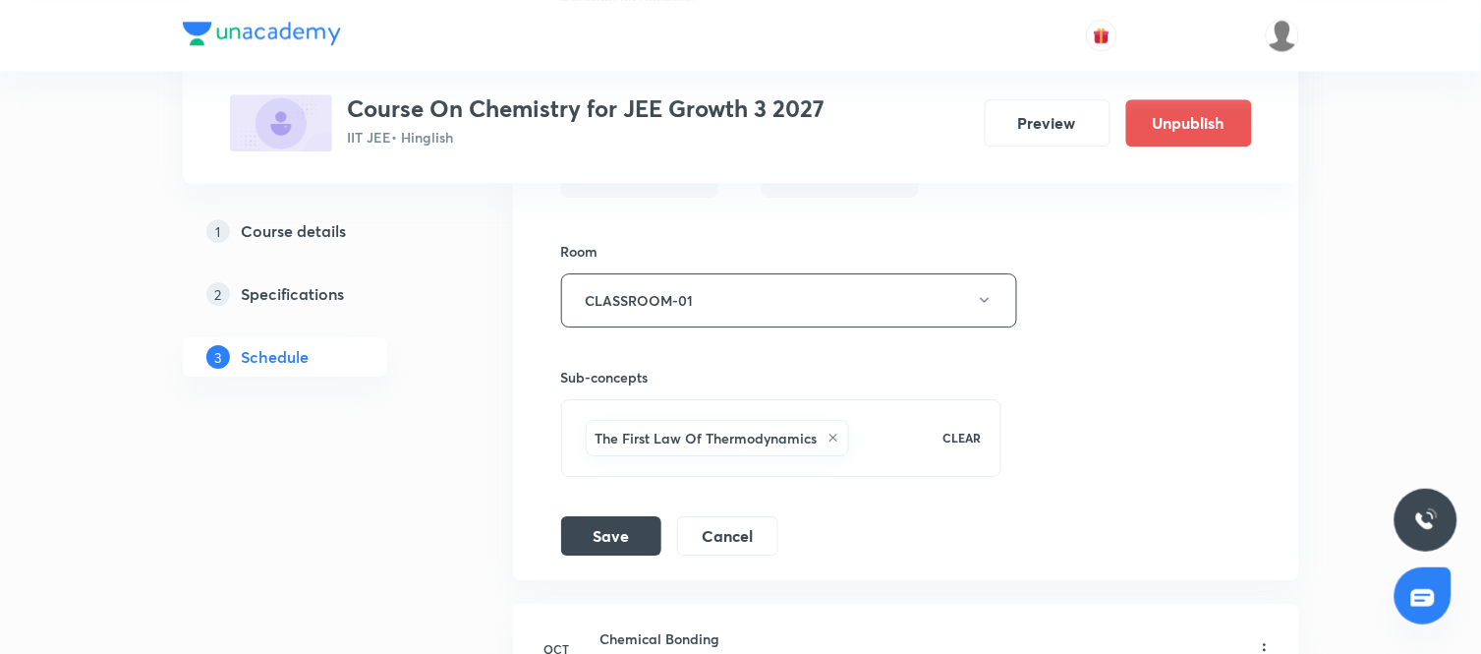
scroll to position [12858, 0]
click at [594, 552] on button "Save" at bounding box center [611, 532] width 100 height 39
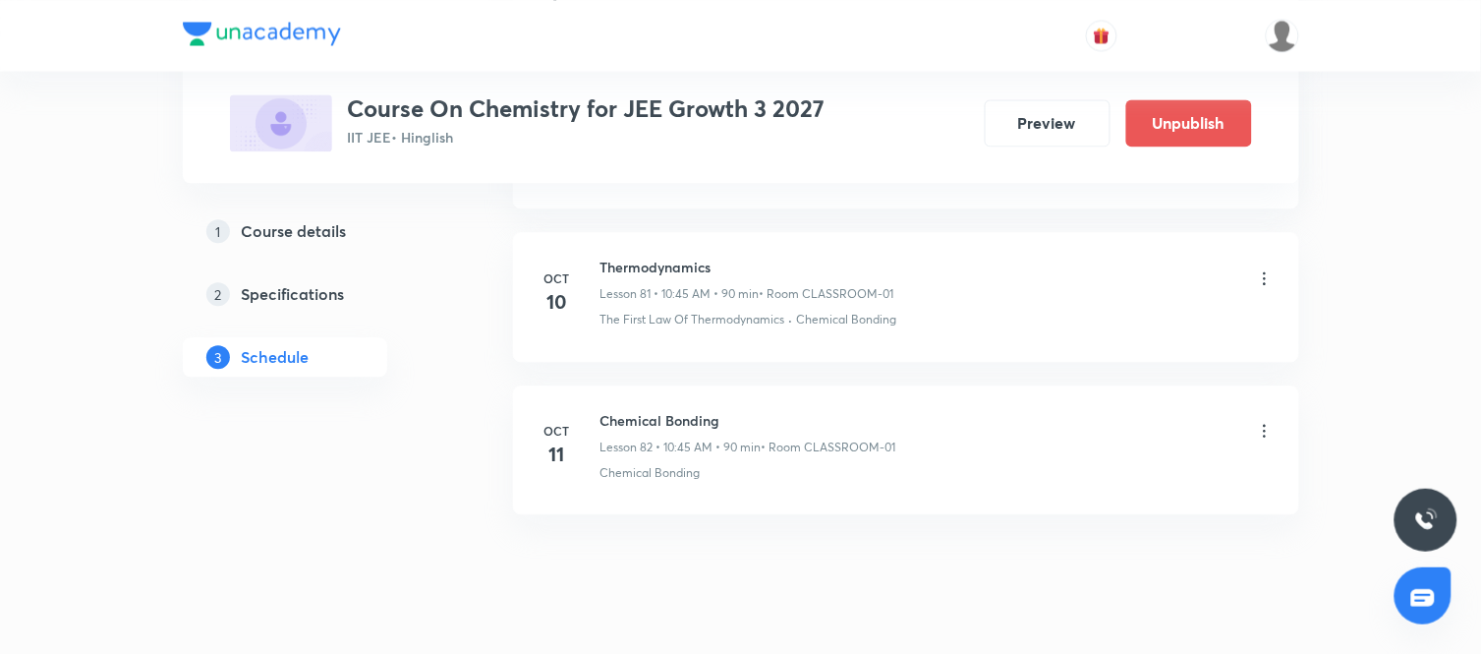
scroll to position [12474, 0]
click at [1264, 436] on icon at bounding box center [1265, 430] width 20 height 20
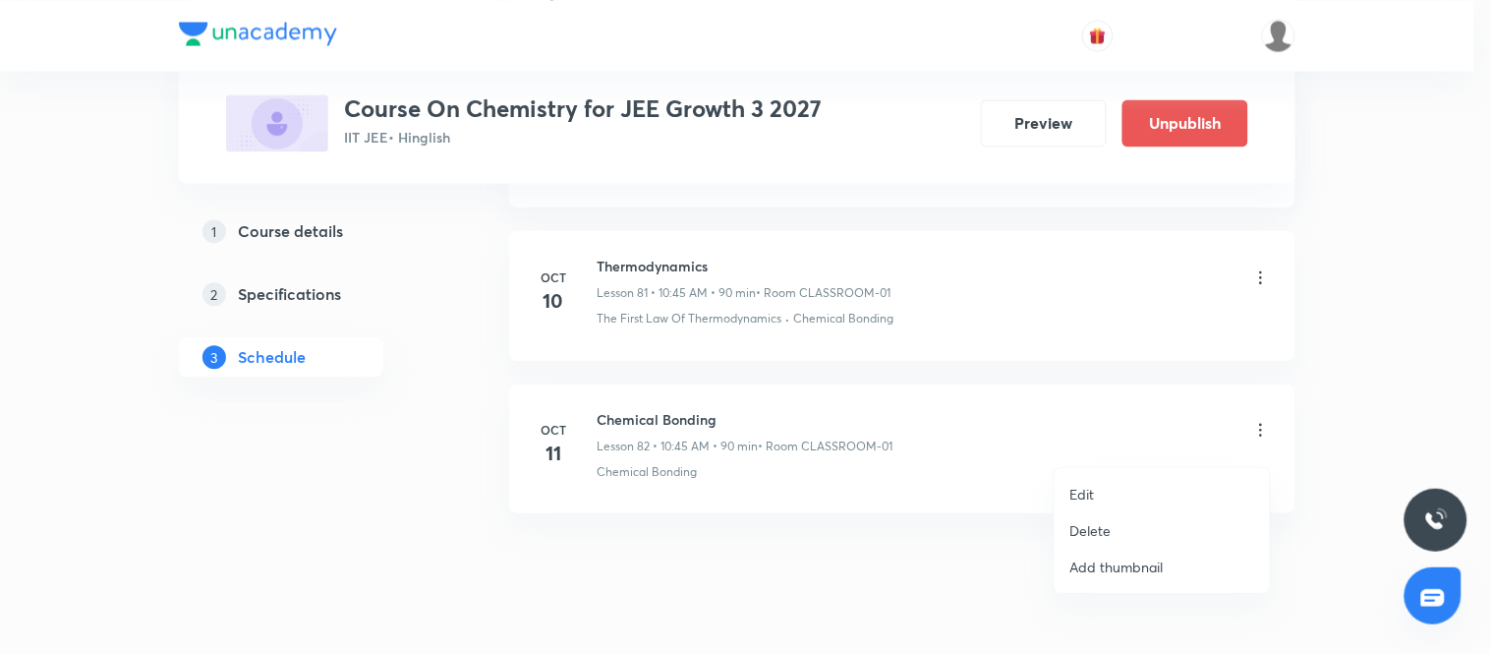
click at [1086, 496] on p "Edit" at bounding box center [1082, 494] width 25 height 21
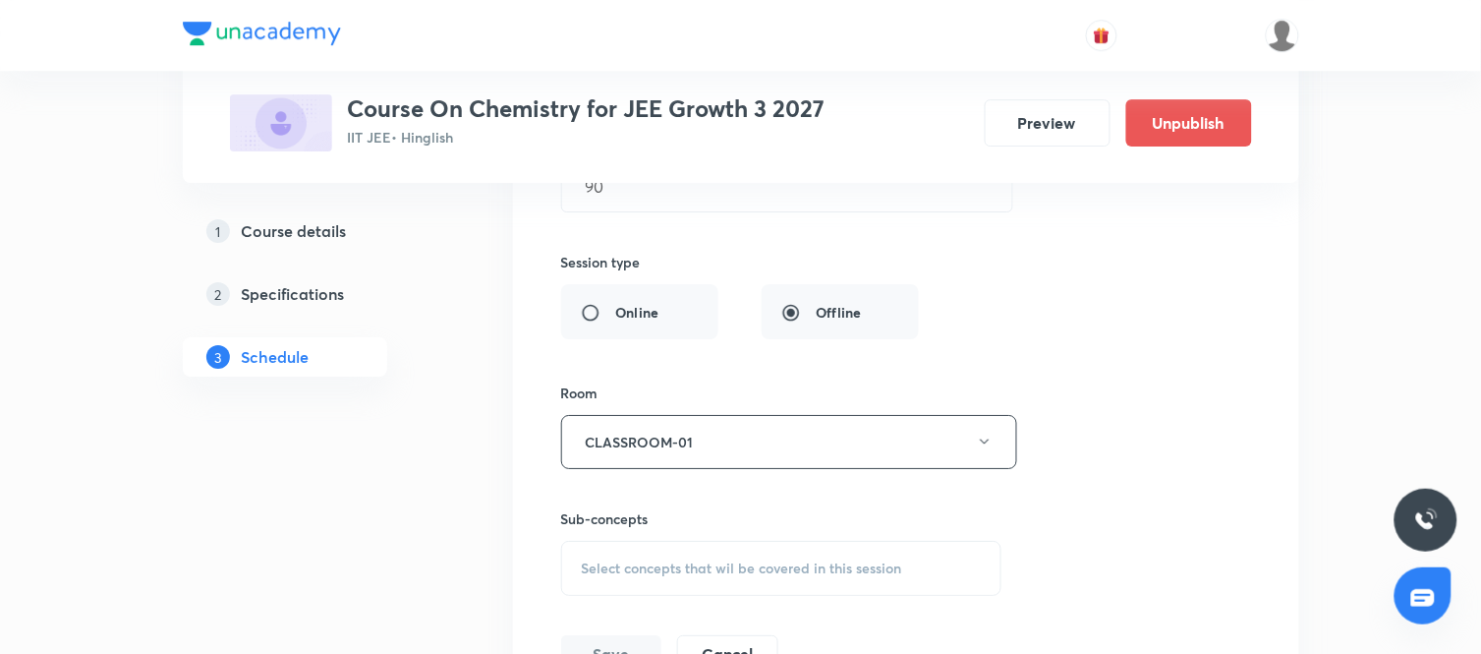
scroll to position [13023, 0]
click at [763, 546] on div "Sub-concepts Select concepts that wil be covered in this session" at bounding box center [781, 549] width 441 height 87
click at [717, 563] on div "Select concepts that wil be covered in this session" at bounding box center [781, 566] width 441 height 55
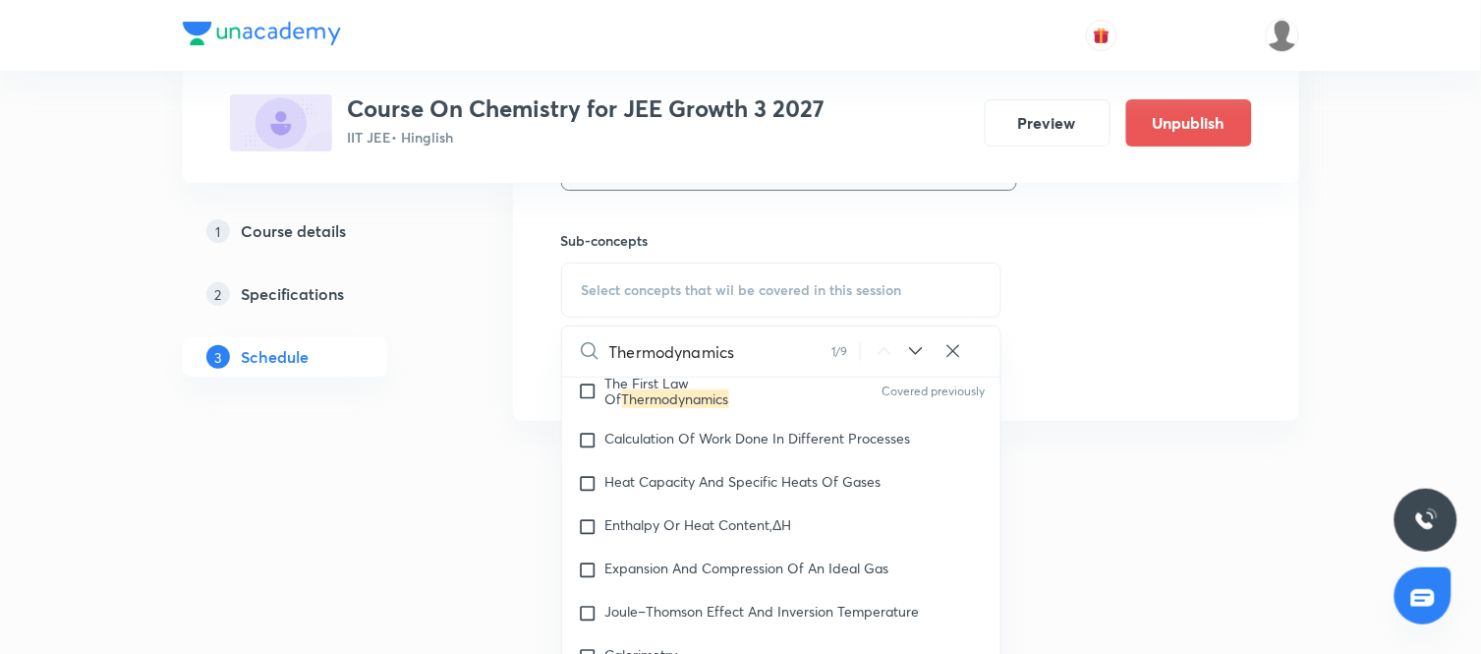
scroll to position [3425, 0]
type input "Thermodynamics"
click at [728, 461] on div "Calculation Of Work Done In Different Processes" at bounding box center [781, 439] width 439 height 43
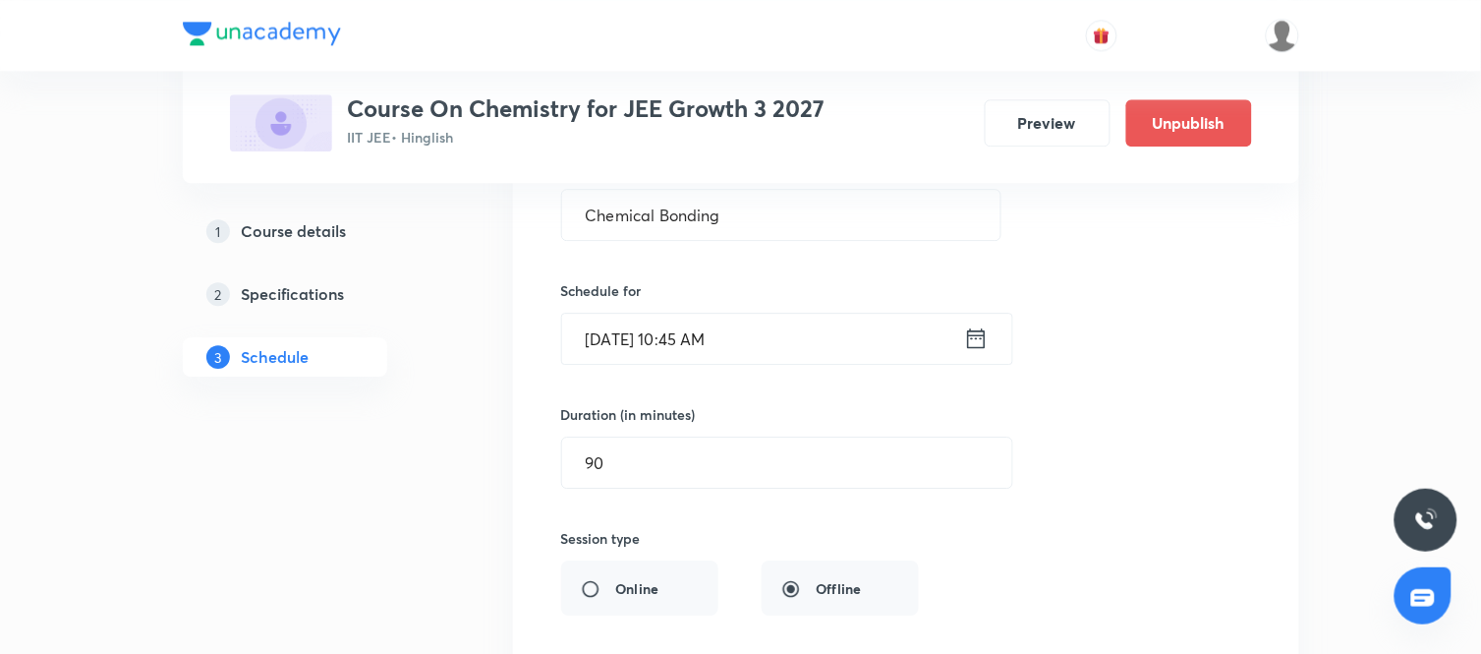
scroll to position [12743, 0]
click at [786, 237] on input "Chemical Bonding" at bounding box center [781, 217] width 439 height 50
paste input "Thermodynamics"
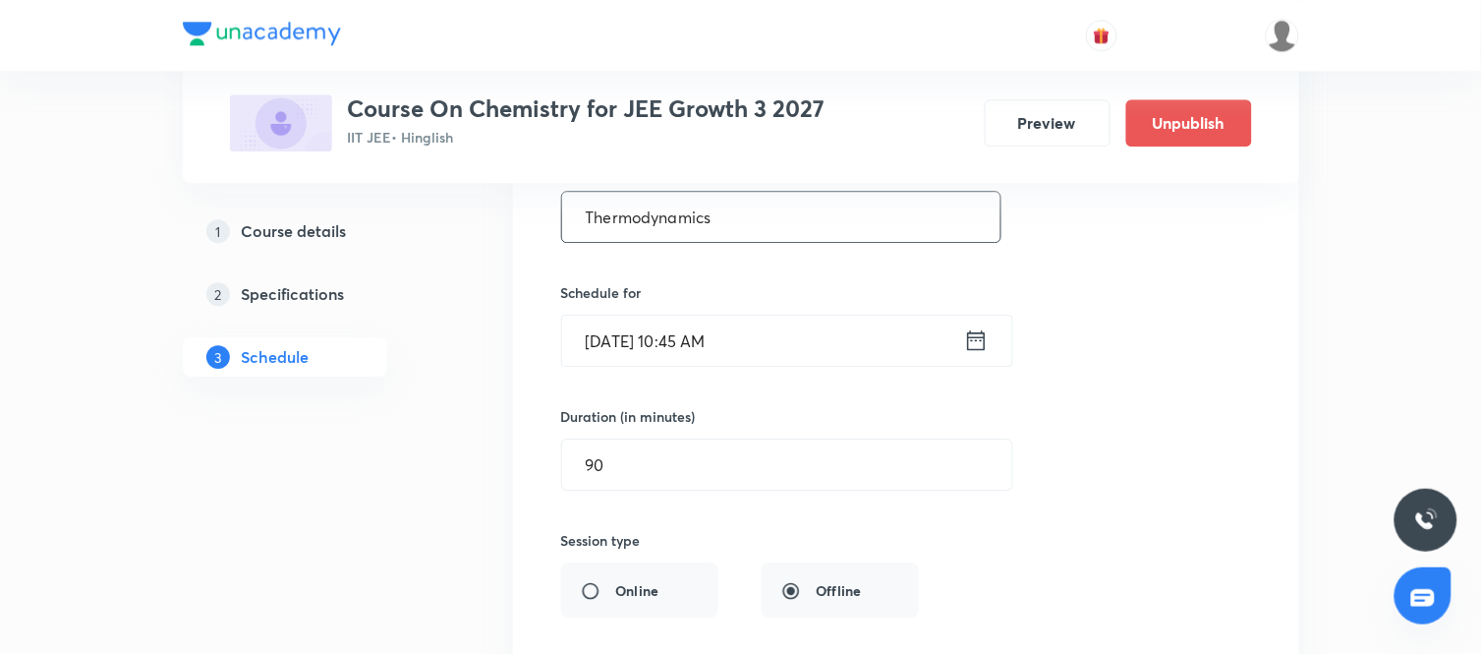
type input "Thermodynamics"
click at [1057, 421] on div "Session title 14/99 Thermodynamics ​ Schedule for [DATE] 10:45 AM ​ Duration (i…" at bounding box center [906, 557] width 690 height 877
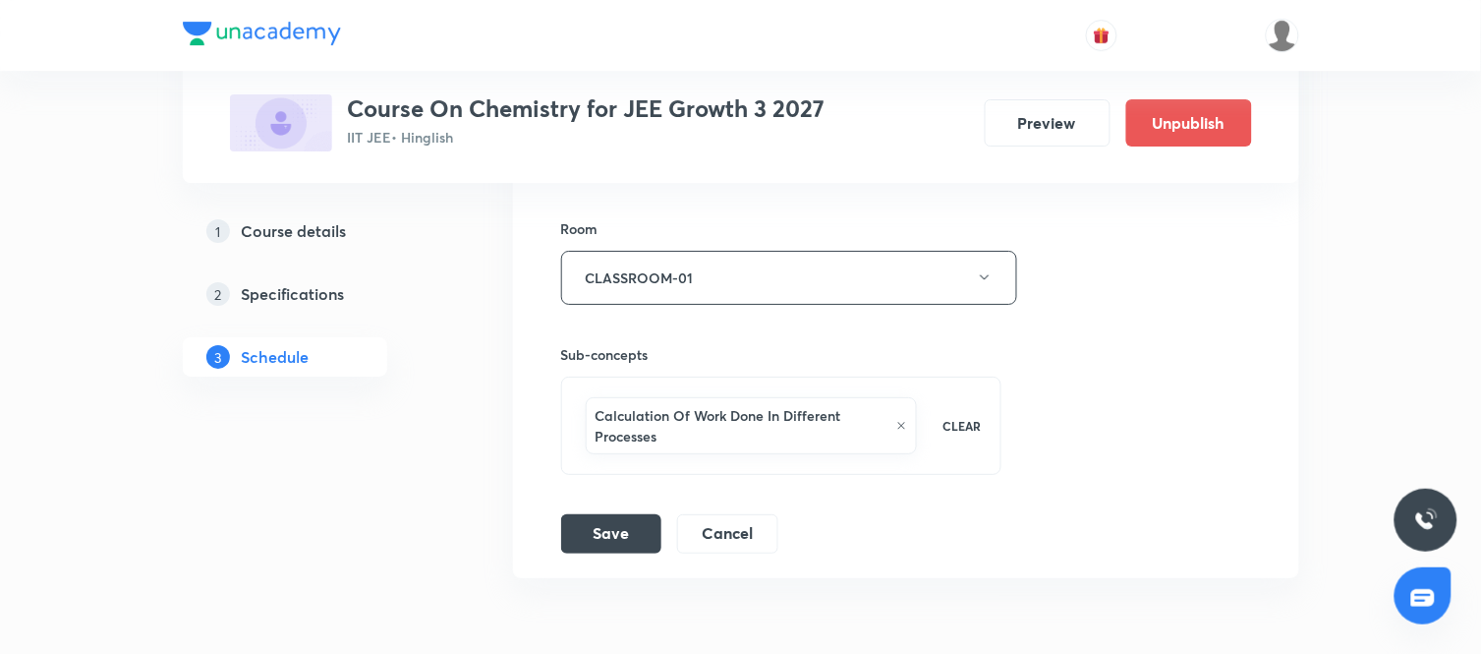
scroll to position [13188, 0]
click at [609, 536] on button "Save" at bounding box center [611, 528] width 100 height 39
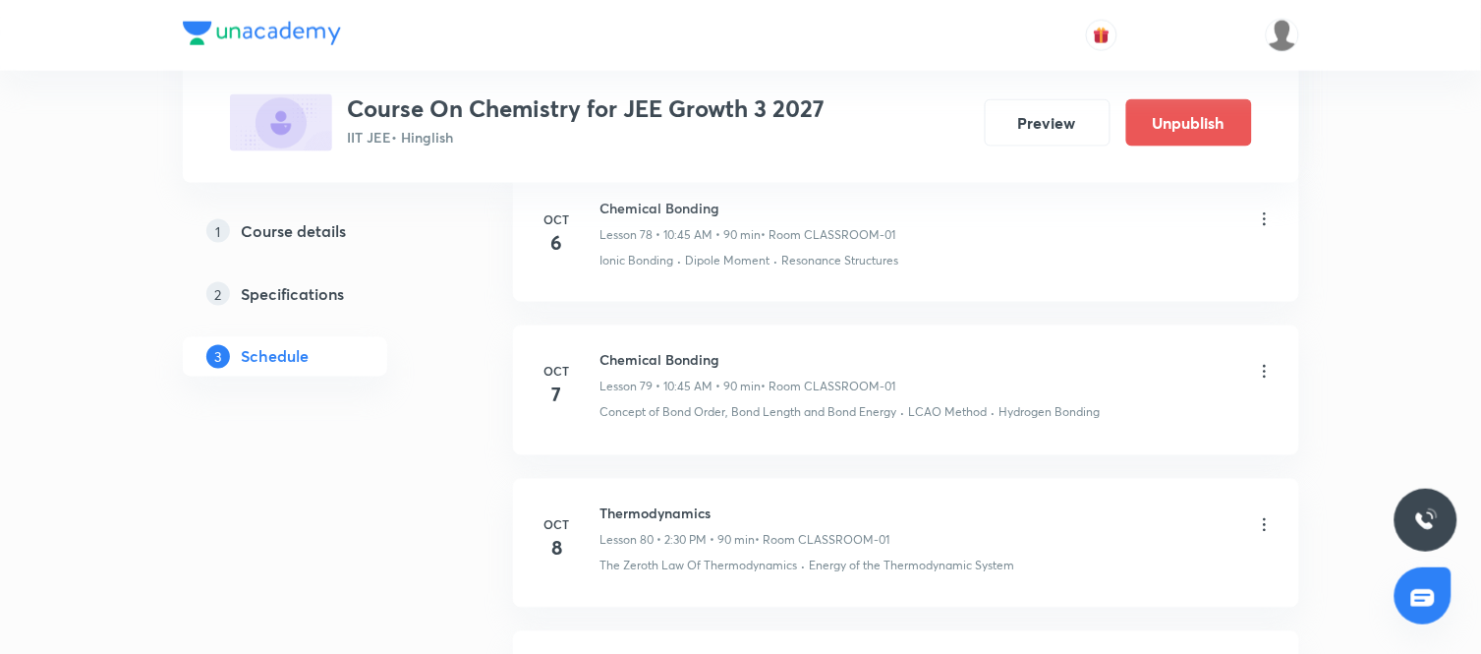
scroll to position [12062, 0]
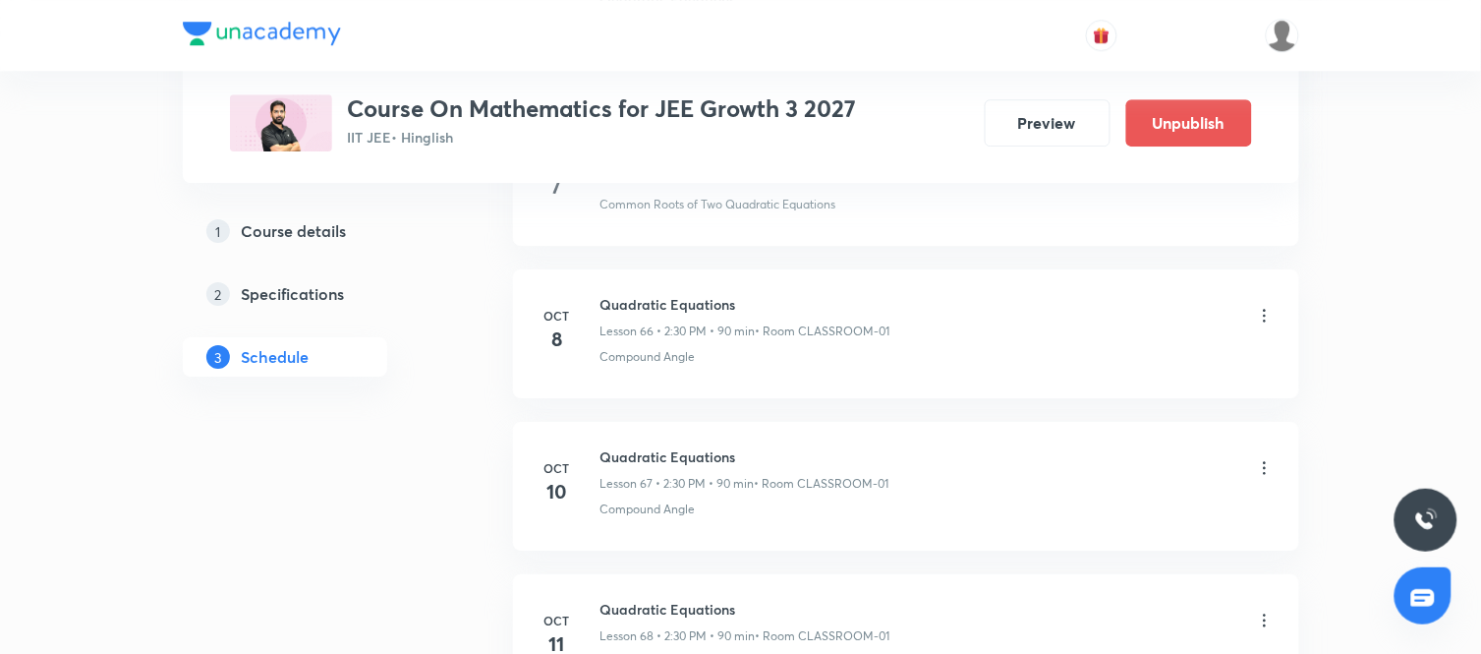
scroll to position [11026, 0]
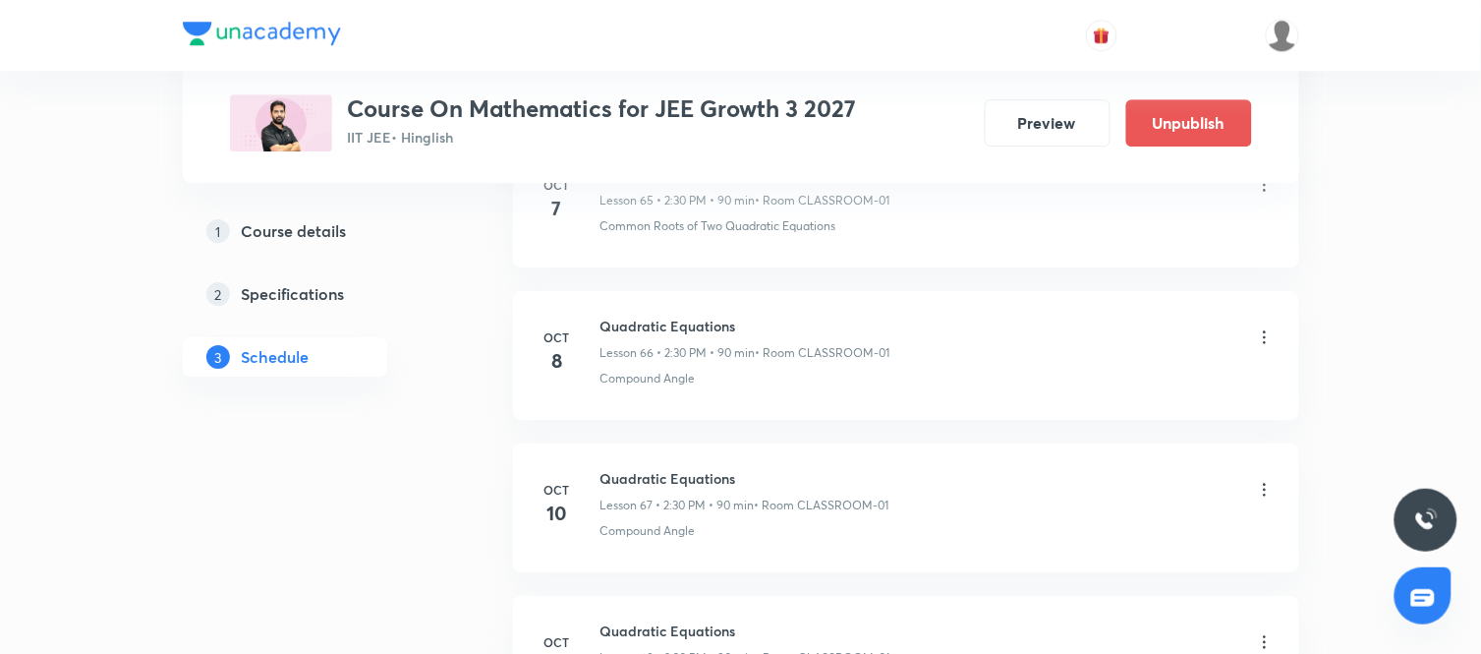
click at [1259, 345] on icon at bounding box center [1265, 337] width 20 height 20
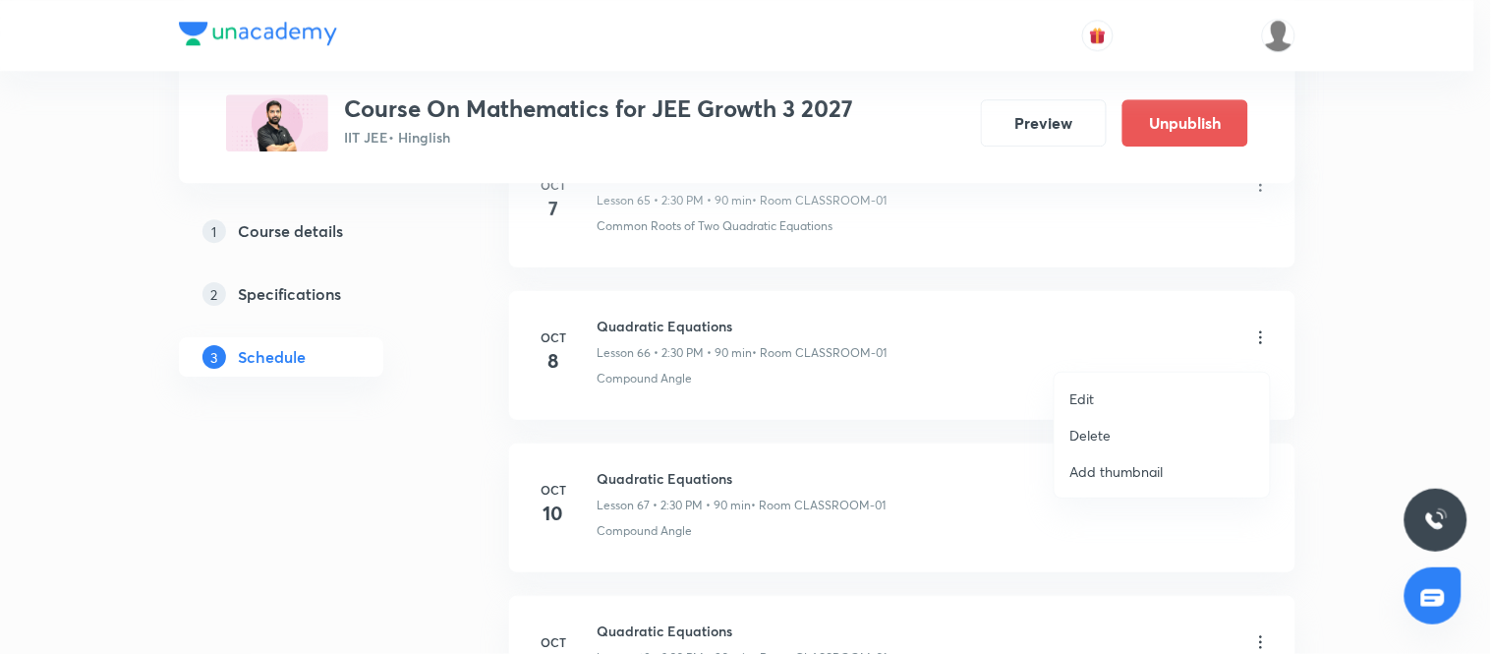
click at [1084, 399] on p "Edit" at bounding box center [1082, 398] width 25 height 21
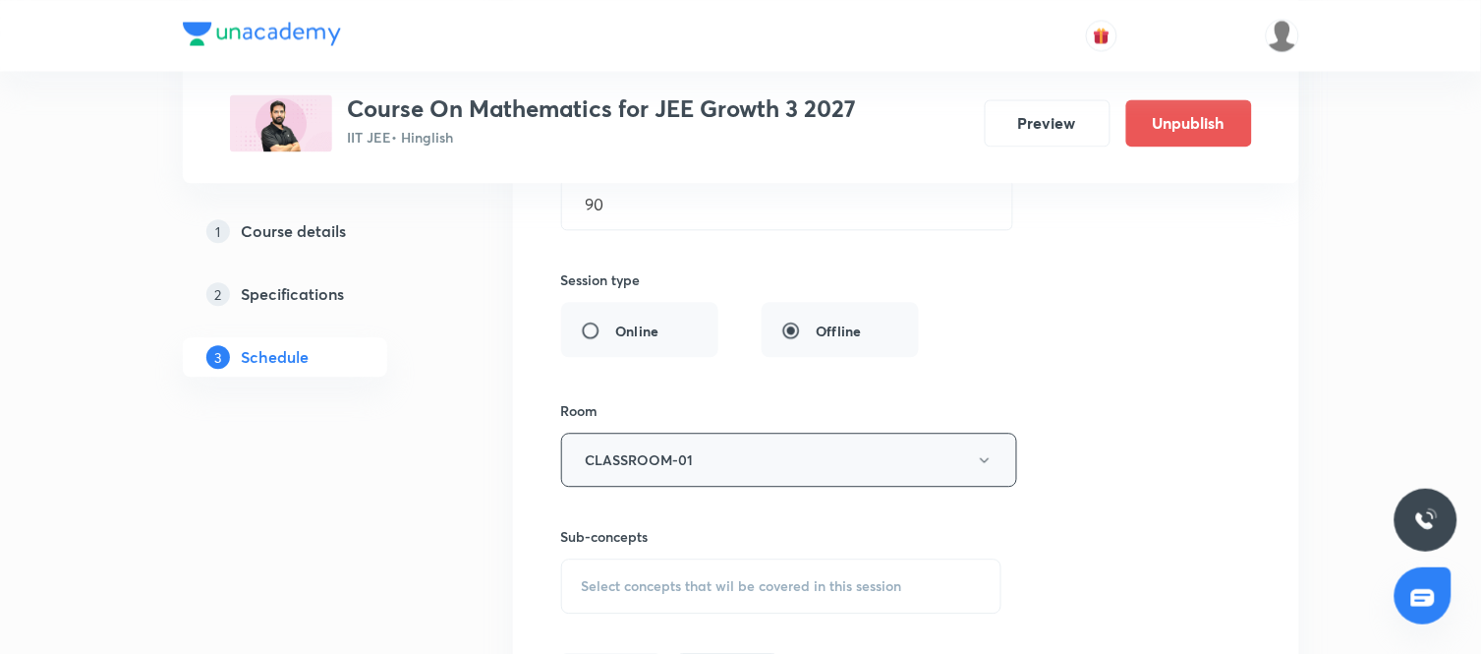
scroll to position [10697, 0]
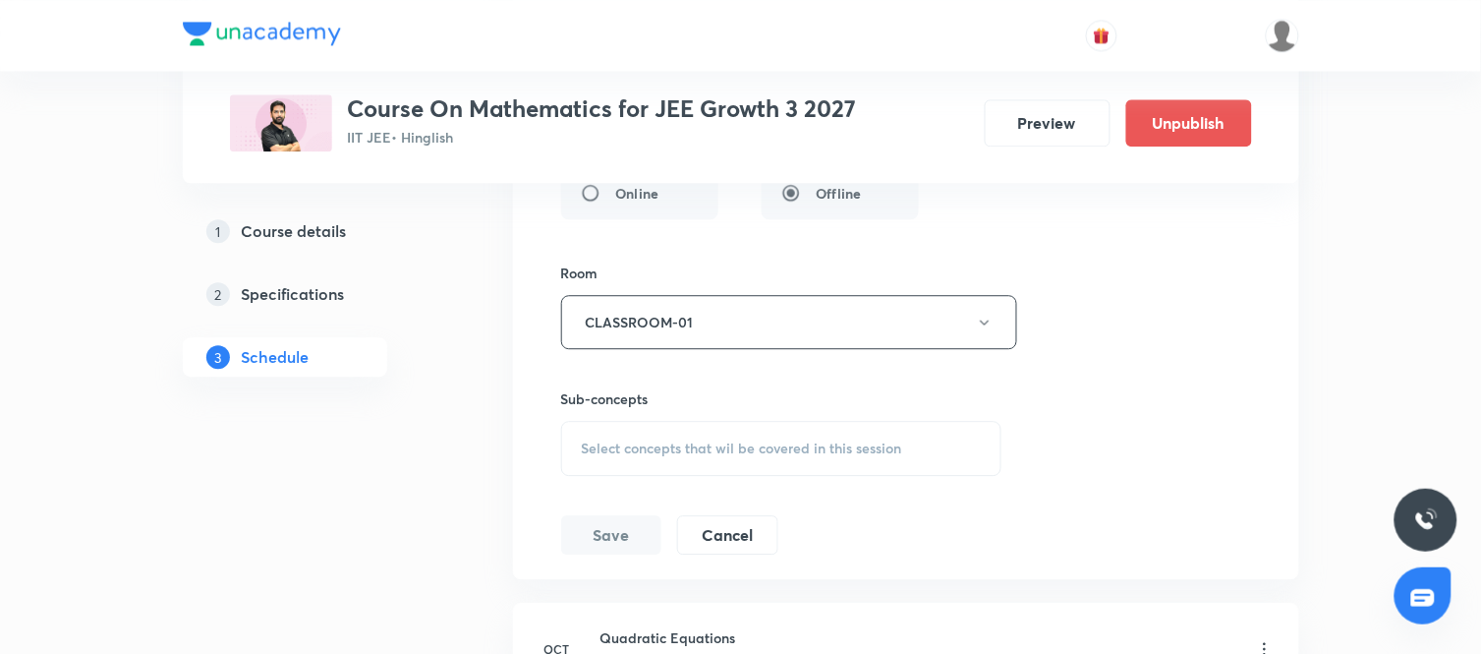
click at [698, 456] on span "Select concepts that wil be covered in this session" at bounding box center [742, 448] width 320 height 16
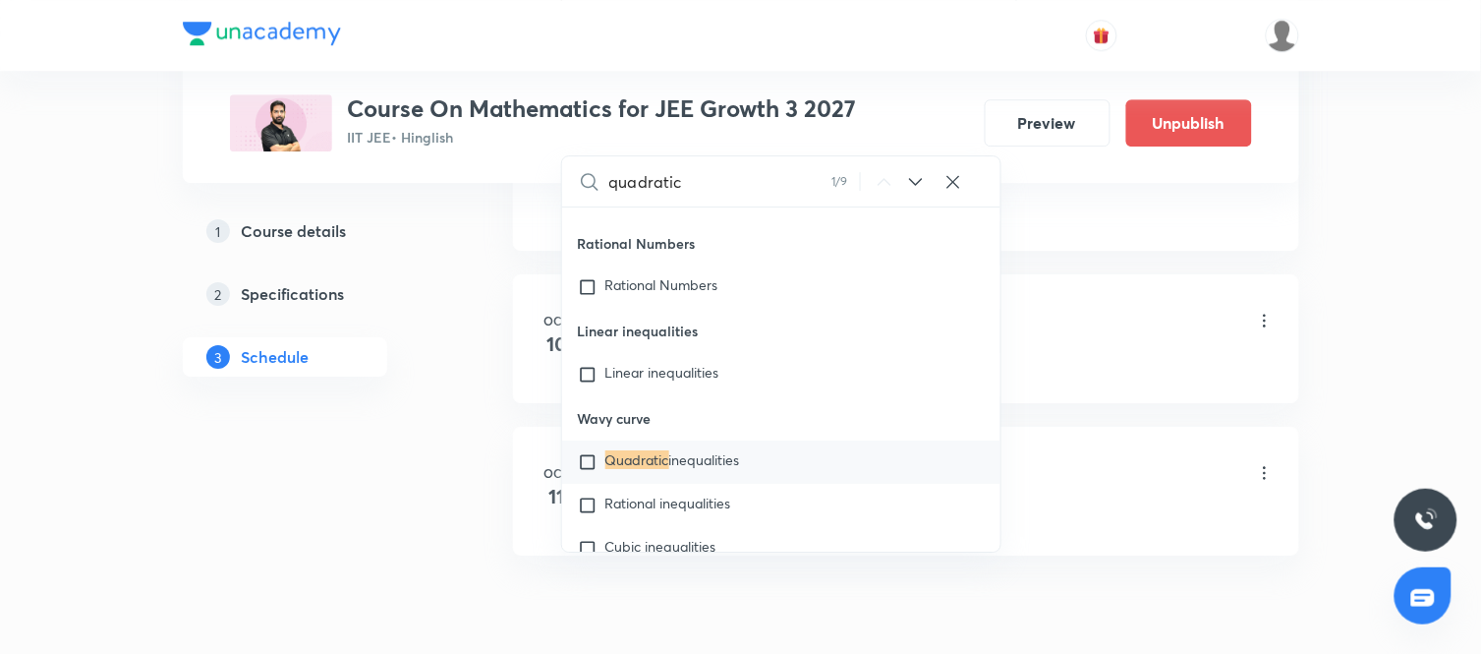
scroll to position [11026, 0]
type input "quadratic"
click at [917, 193] on icon at bounding box center [916, 181] width 24 height 24
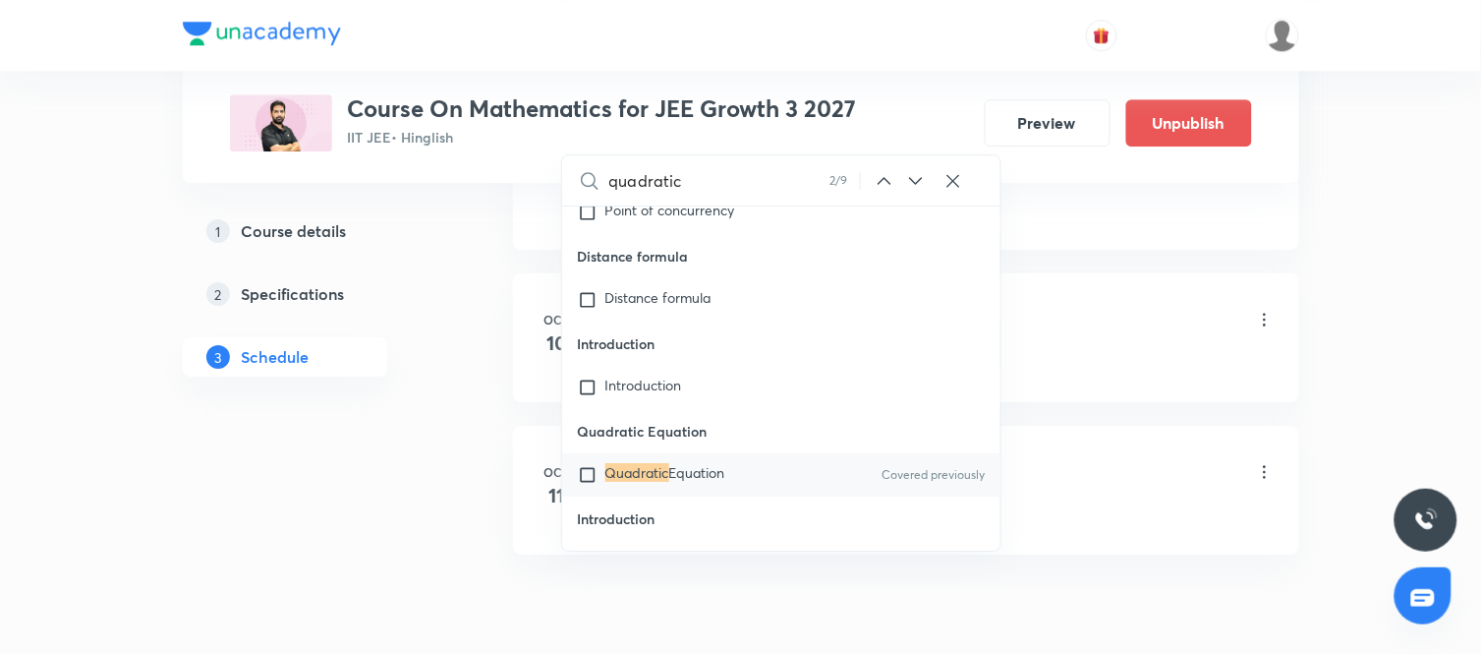
scroll to position [4696, 0]
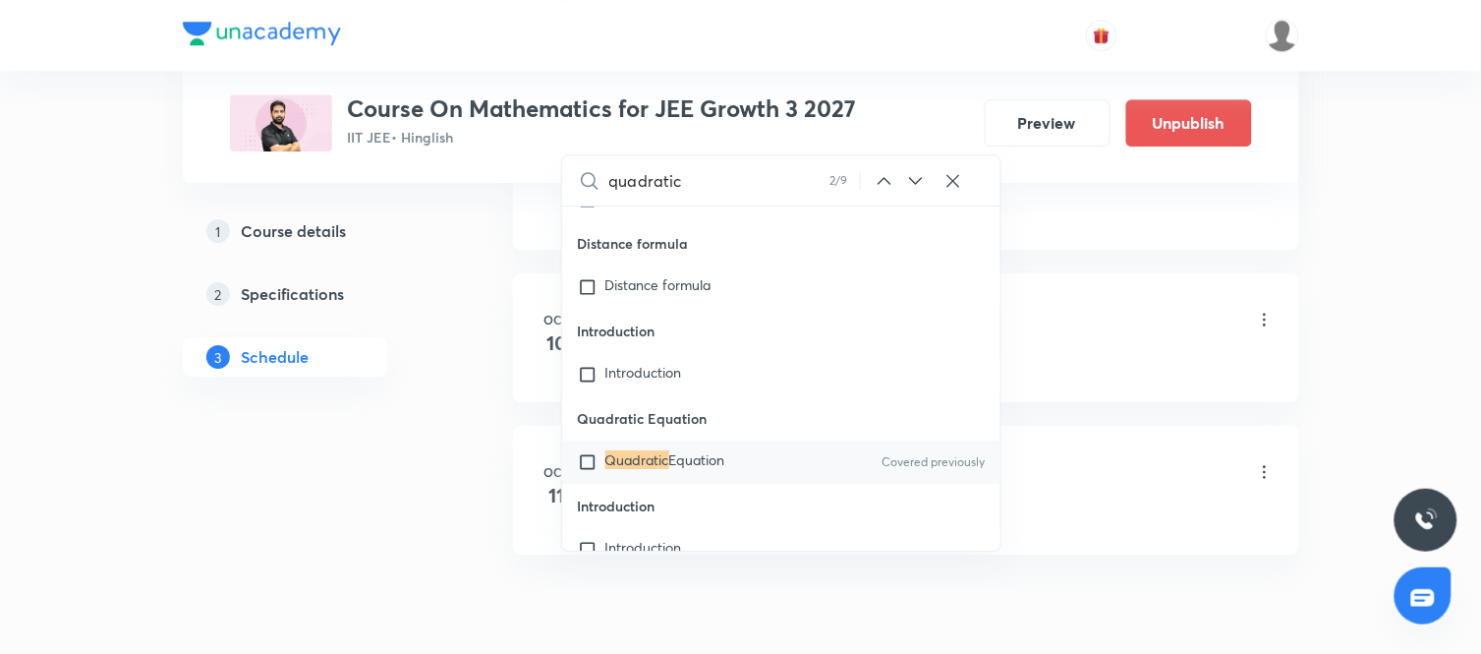
click at [702, 469] on span "Equation" at bounding box center [697, 459] width 56 height 19
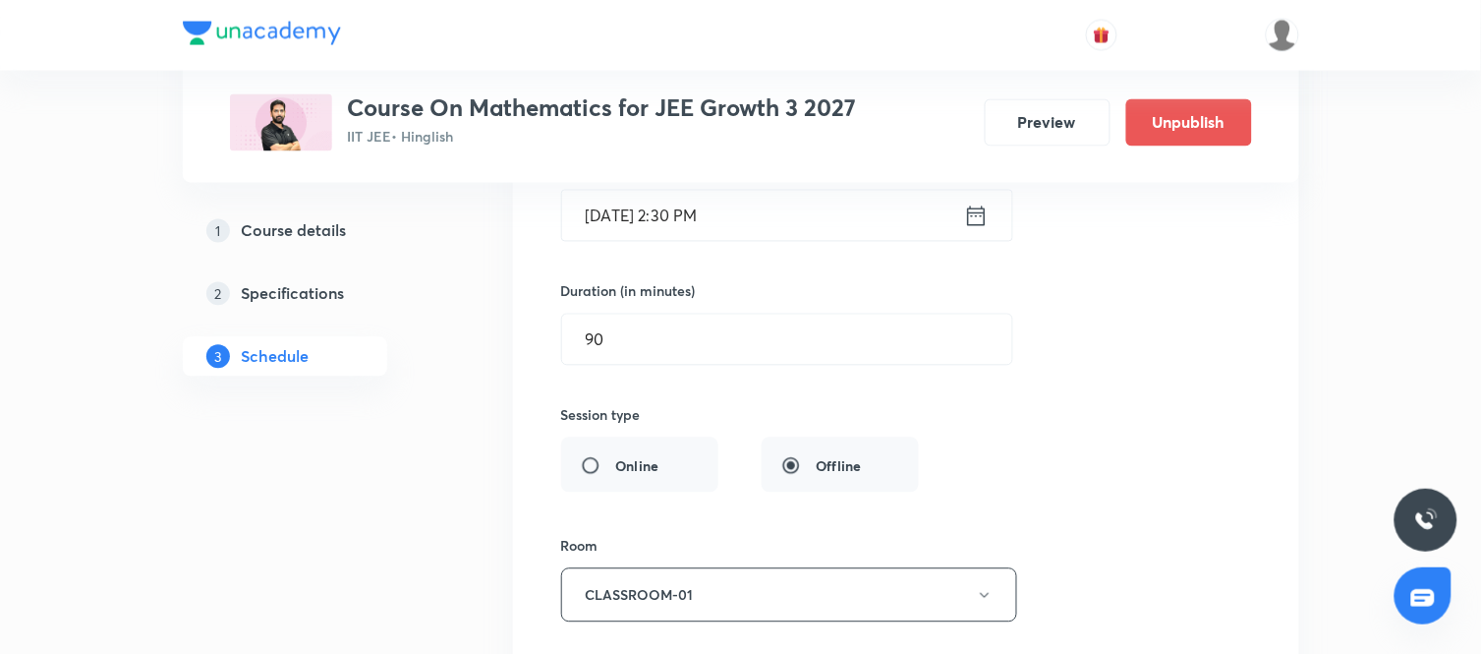
scroll to position [10422, 0]
click at [985, 221] on icon at bounding box center [976, 217] width 18 height 20
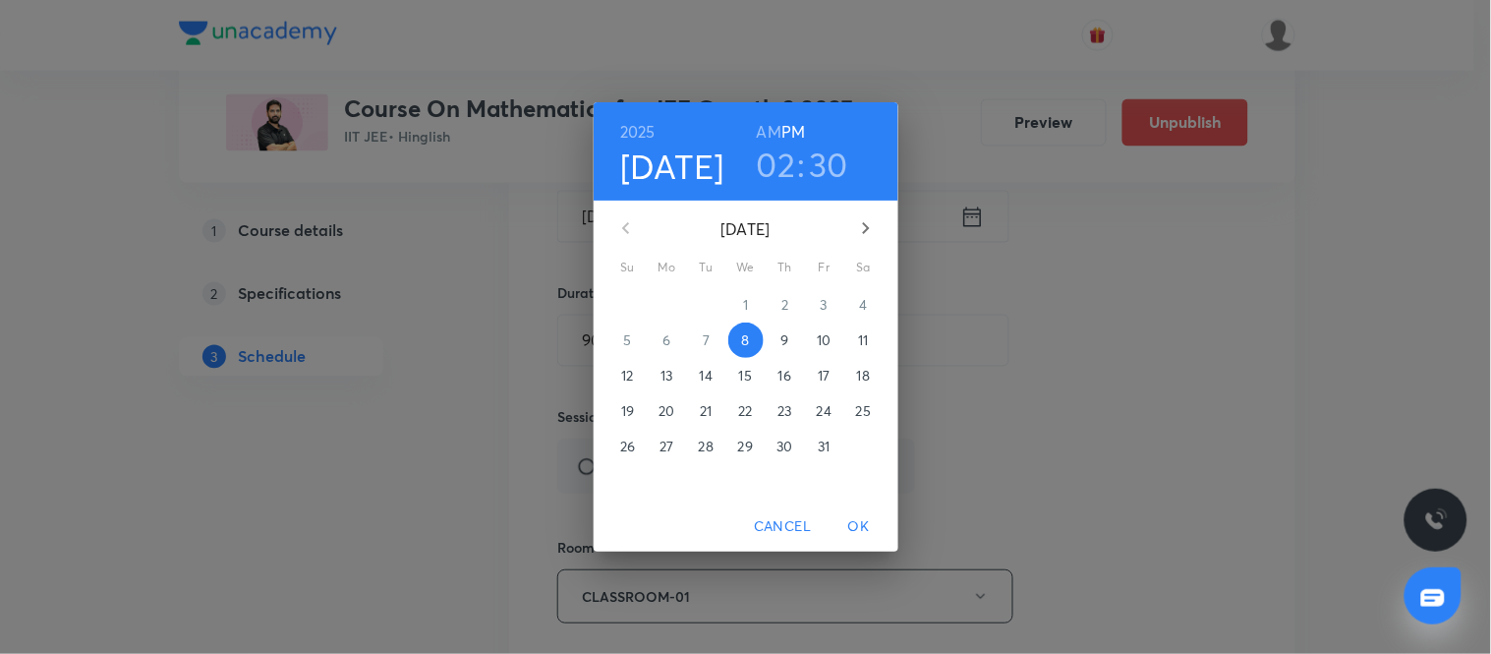
click at [773, 179] on h3 "02" at bounding box center [776, 163] width 39 height 41
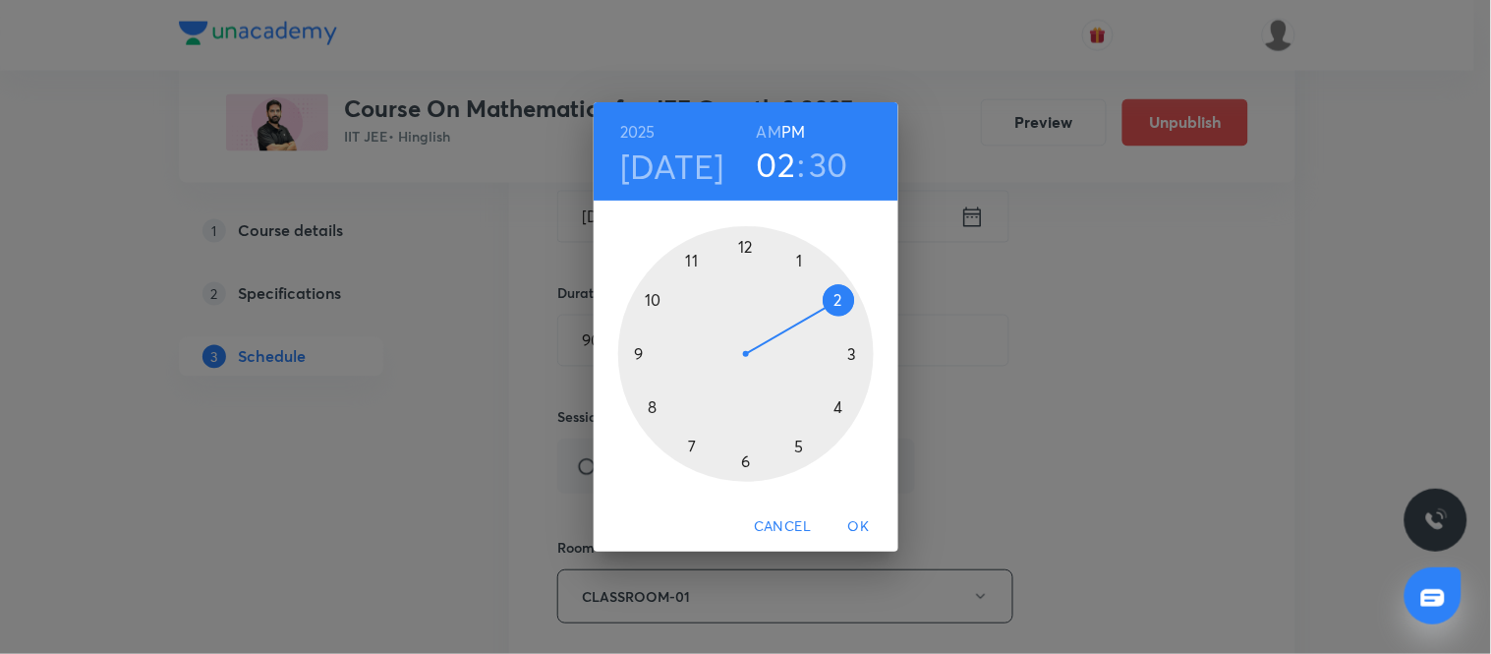
click at [655, 301] on div at bounding box center [746, 354] width 256 height 256
click at [634, 358] on div at bounding box center [746, 354] width 256 height 256
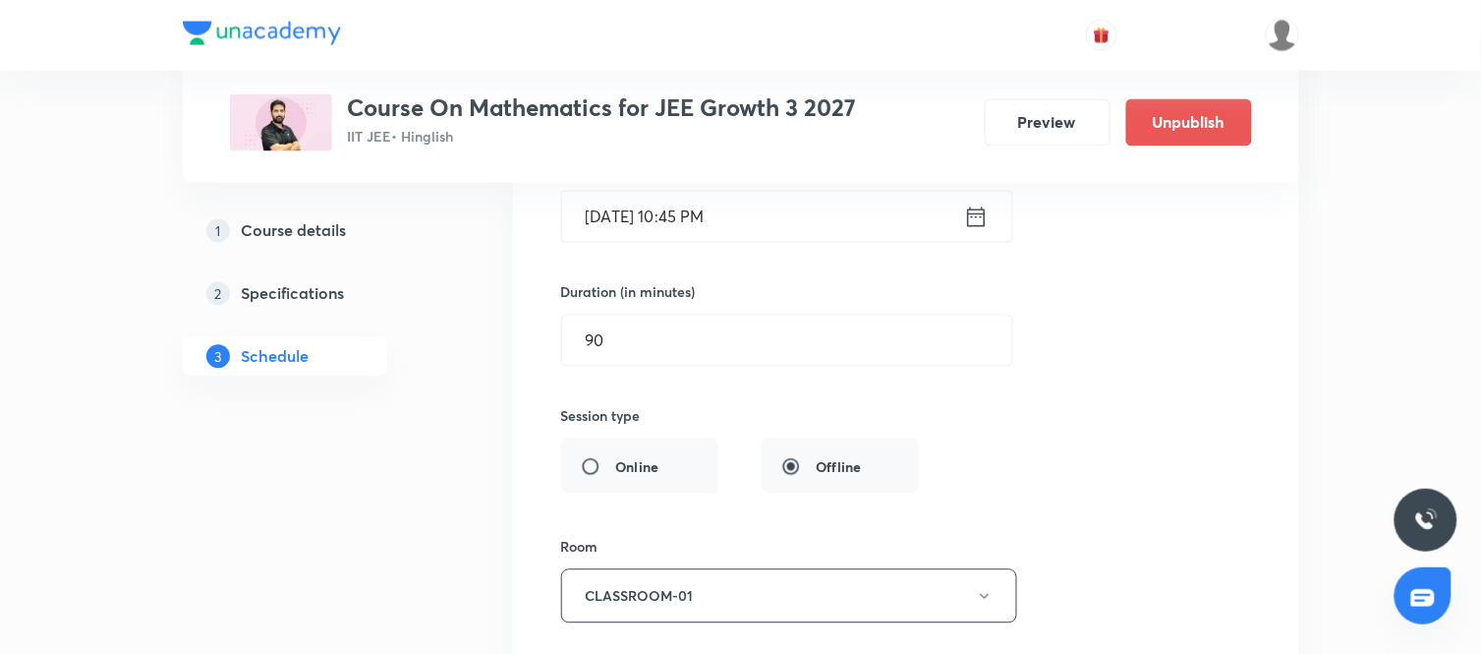
click at [985, 216] on icon at bounding box center [976, 217] width 25 height 28
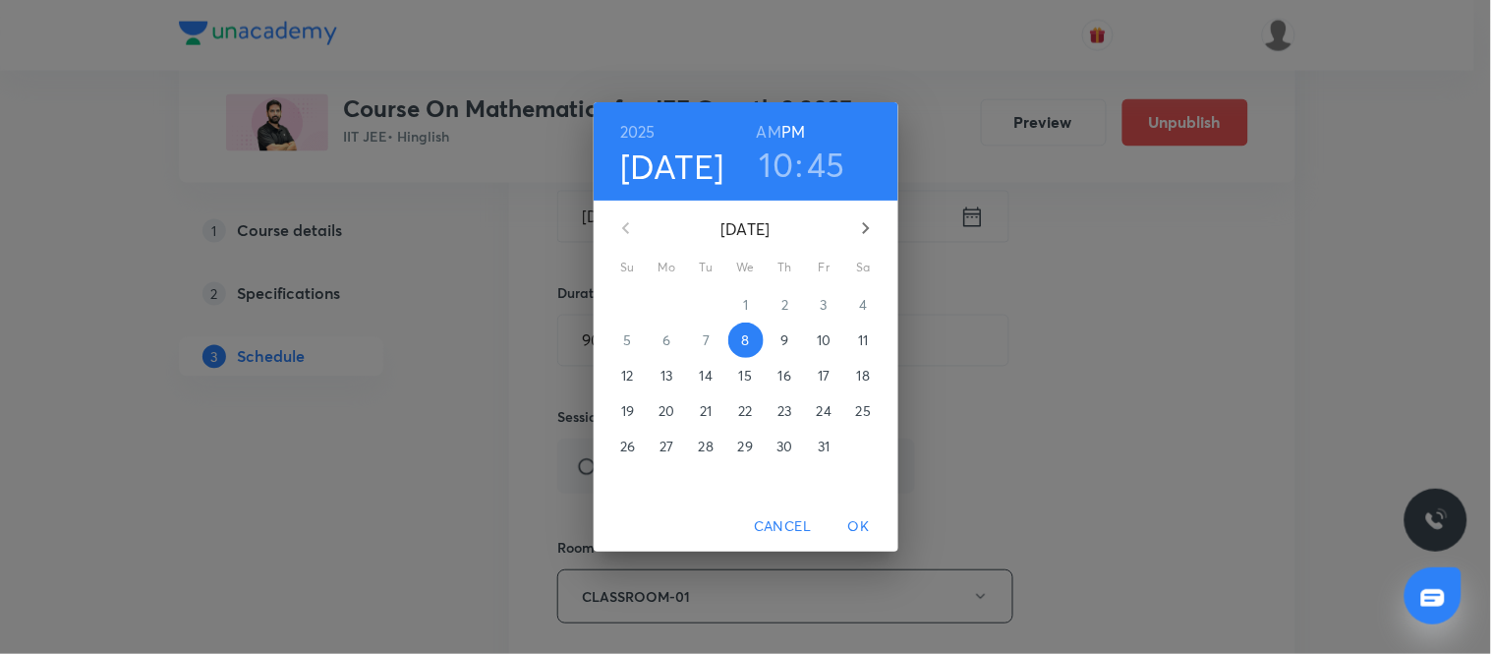
click at [768, 135] on h6 "AM" at bounding box center [769, 132] width 25 height 28
click at [849, 514] on span "OK" at bounding box center [858, 526] width 47 height 25
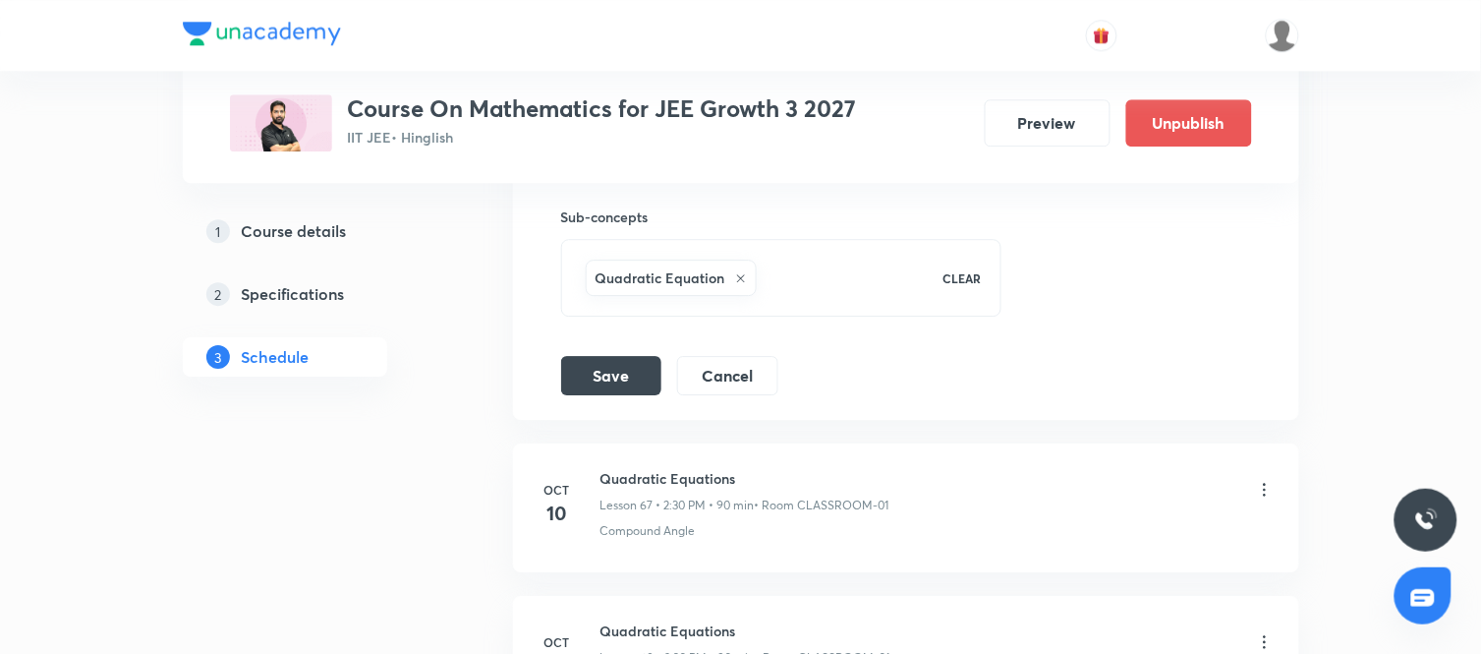
scroll to position [10881, 0]
click at [630, 389] on button "Save" at bounding box center [611, 370] width 100 height 39
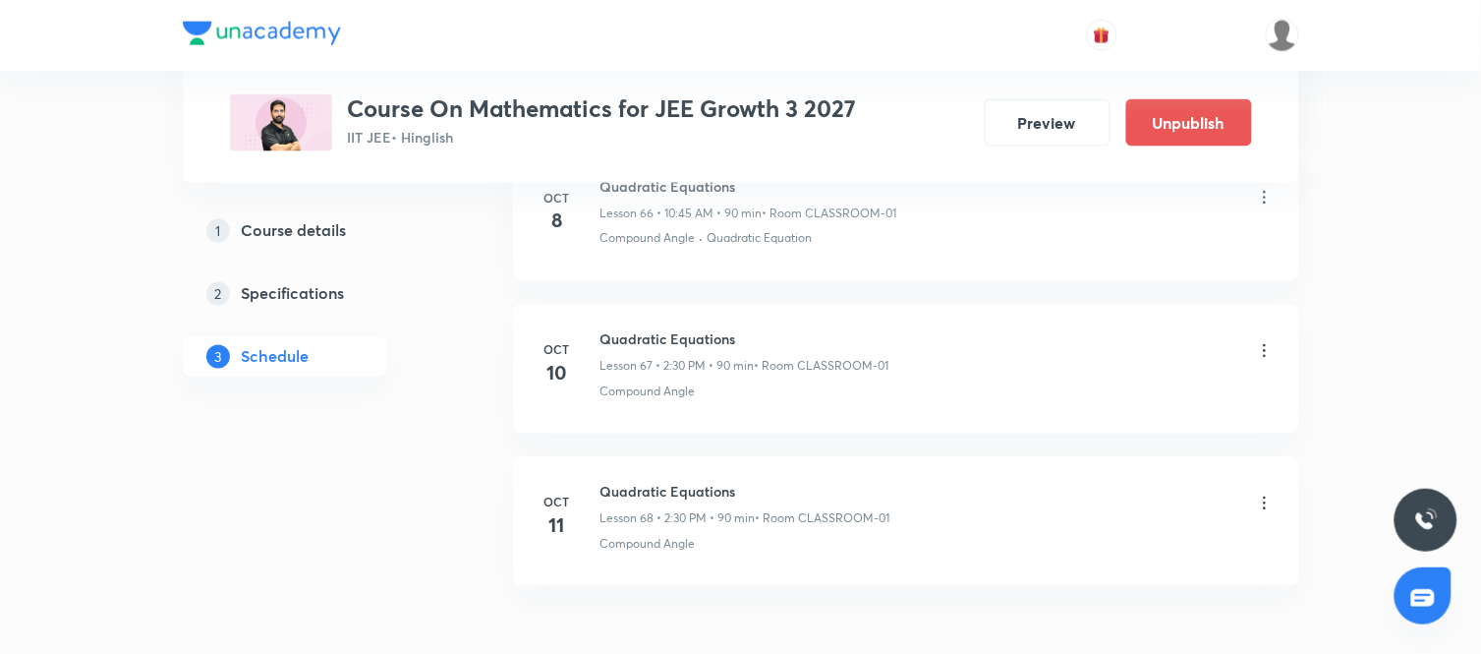
scroll to position [10390, 0]
